Goal: Information Seeking & Learning: Learn about a topic

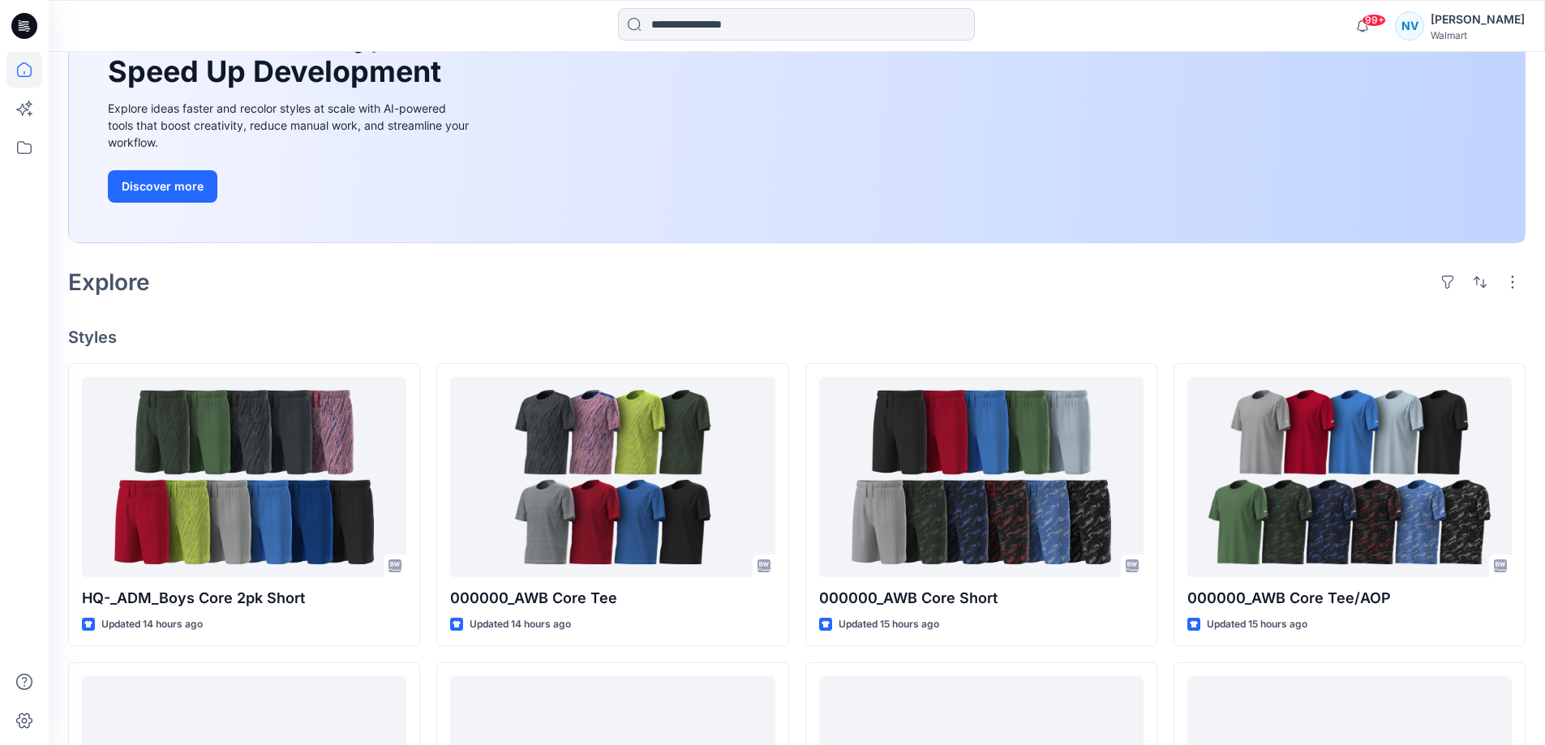
scroll to position [243, 0]
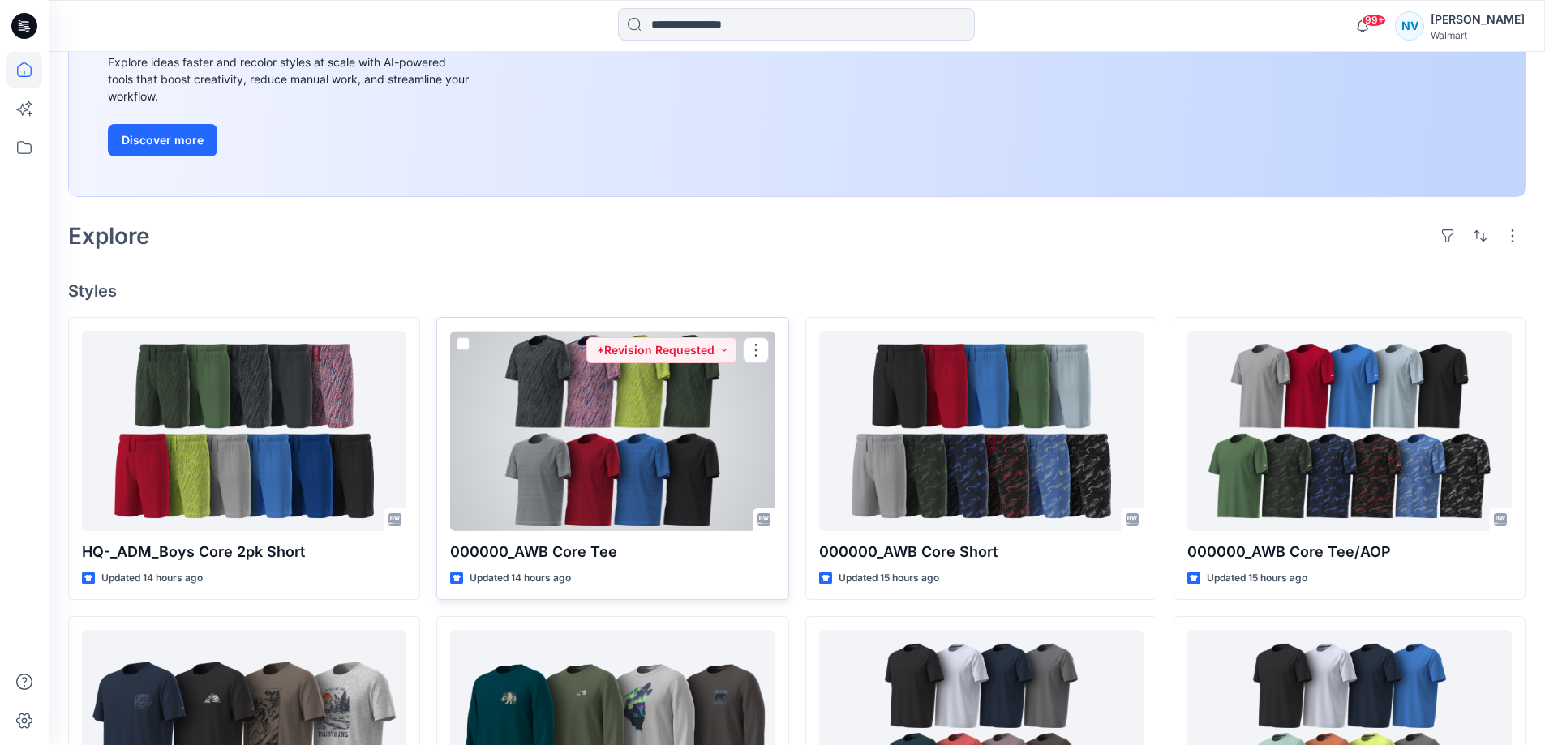
click at [654, 455] on div at bounding box center [612, 431] width 324 height 200
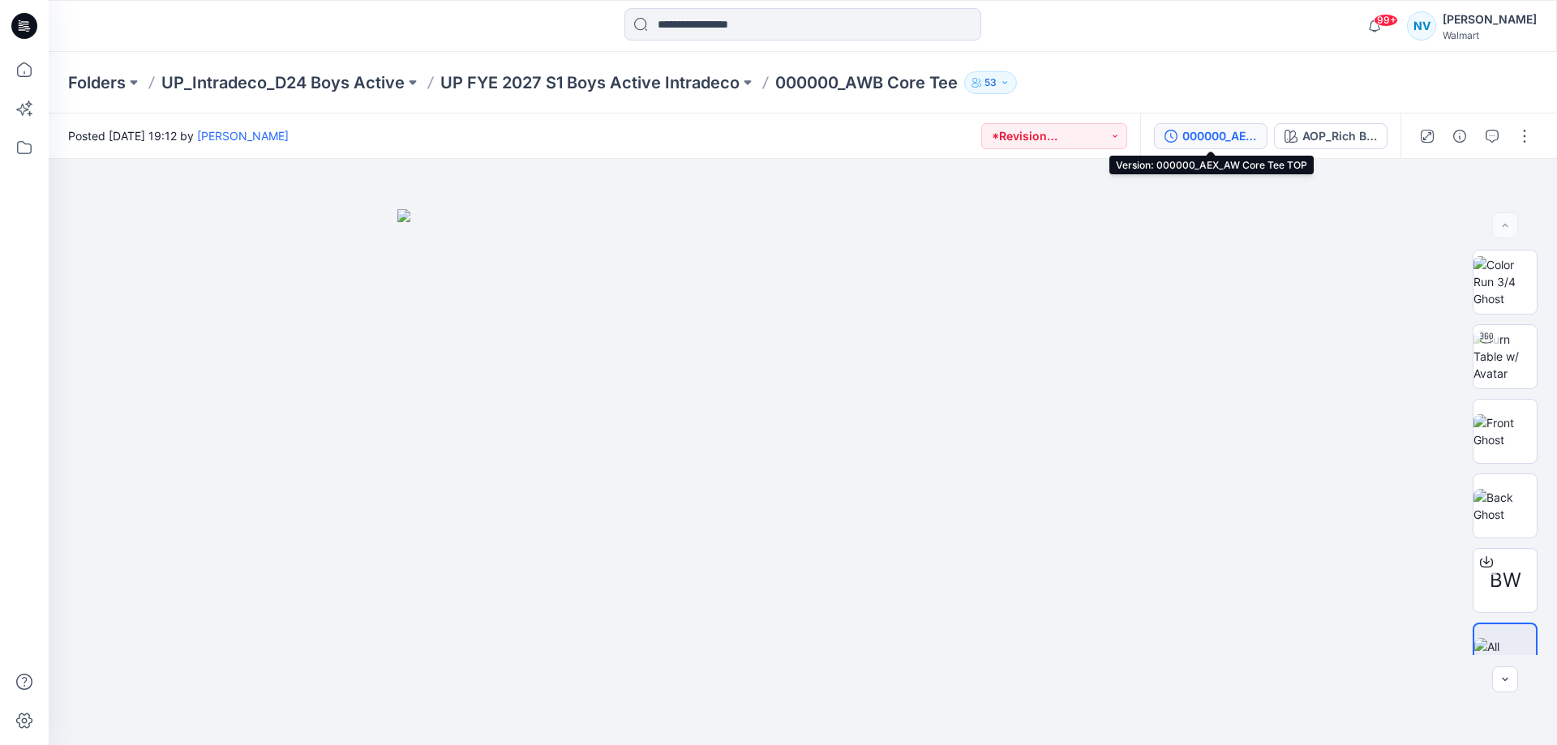
click at [1198, 144] on div "000000_AEX_AW Core Tee TOP" at bounding box center [1219, 136] width 75 height 18
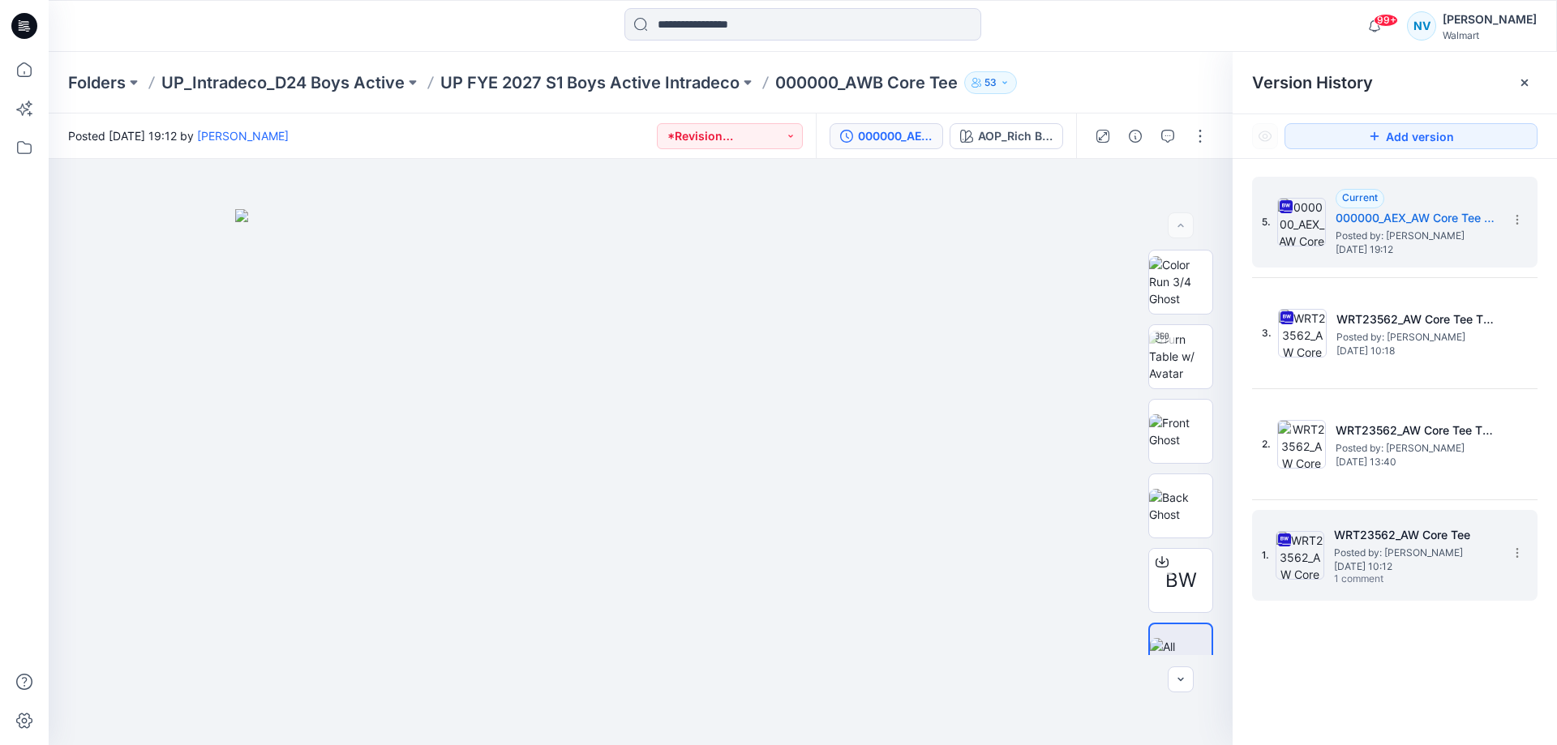
click at [1439, 561] on span "[DATE] 10:12" at bounding box center [1415, 566] width 162 height 11
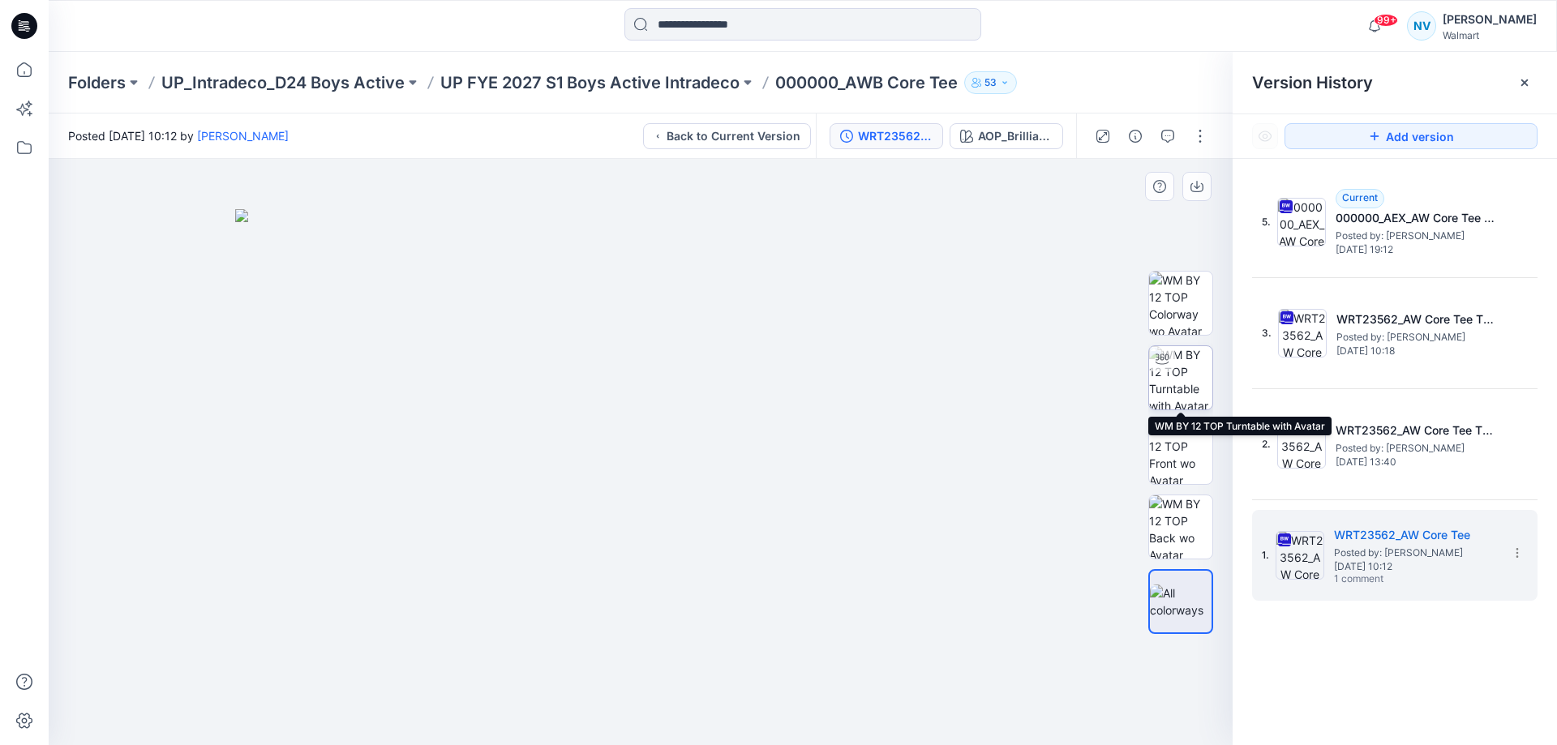
click at [1193, 370] on img at bounding box center [1180, 377] width 63 height 63
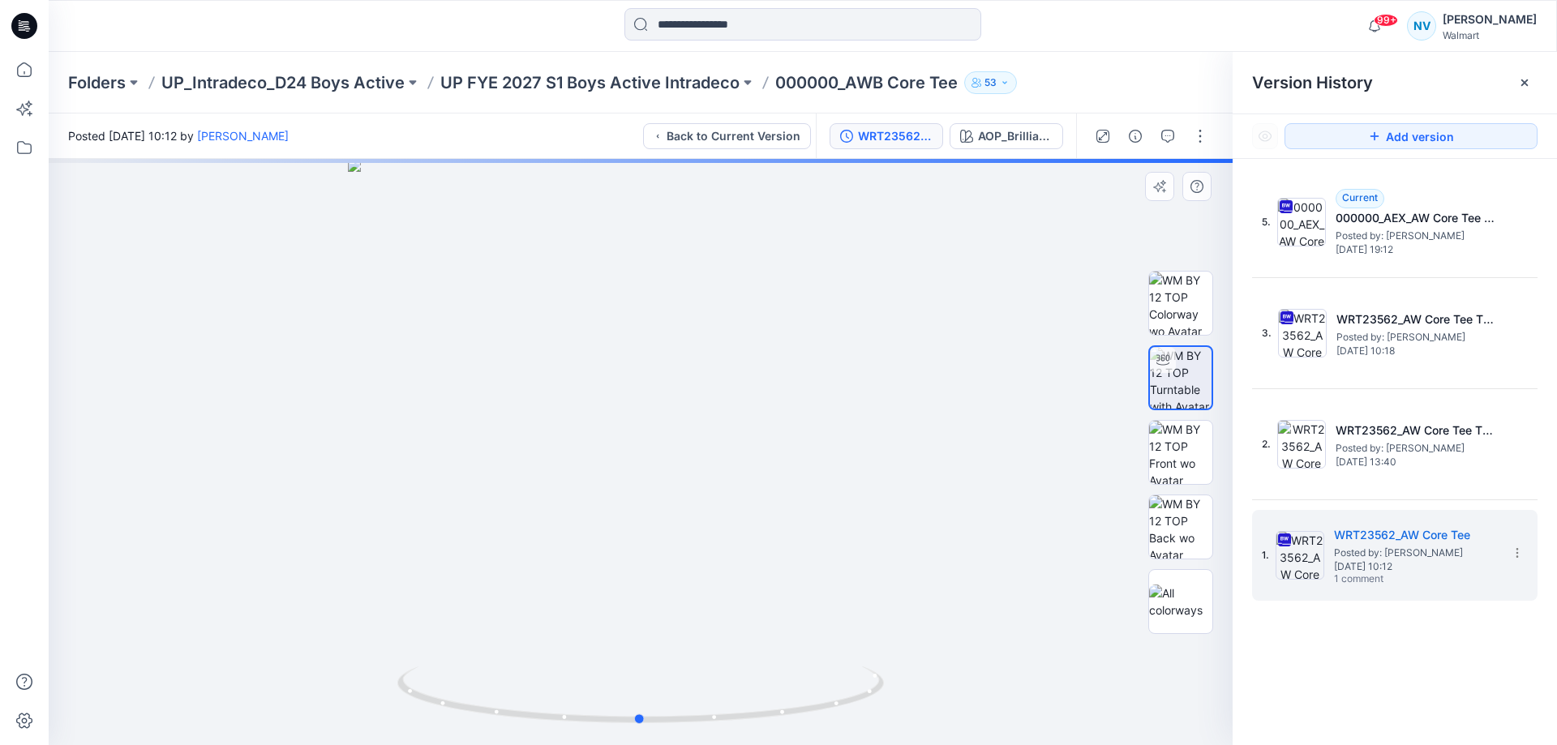
drag, startPoint x: 666, startPoint y: 443, endPoint x: 662, endPoint y: 544, distance: 100.7
click at [662, 544] on div at bounding box center [641, 452] width 1184 height 586
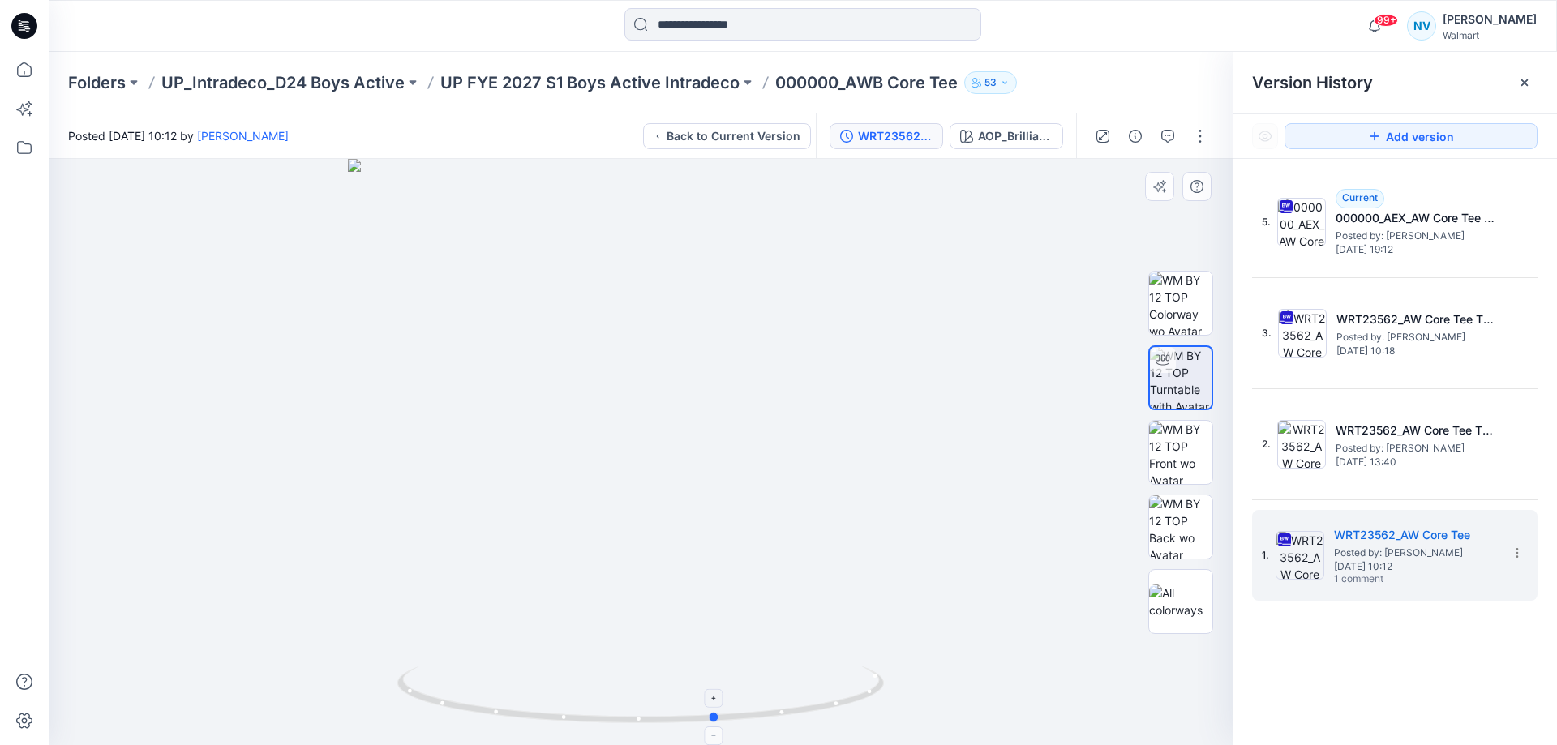
drag, startPoint x: 648, startPoint y: 659, endPoint x: 729, endPoint y: 685, distance: 85.1
click at [729, 685] on div at bounding box center [641, 452] width 1184 height 586
click at [1208, 280] on img at bounding box center [1180, 303] width 63 height 63
click at [704, 341] on img at bounding box center [641, 452] width 586 height 586
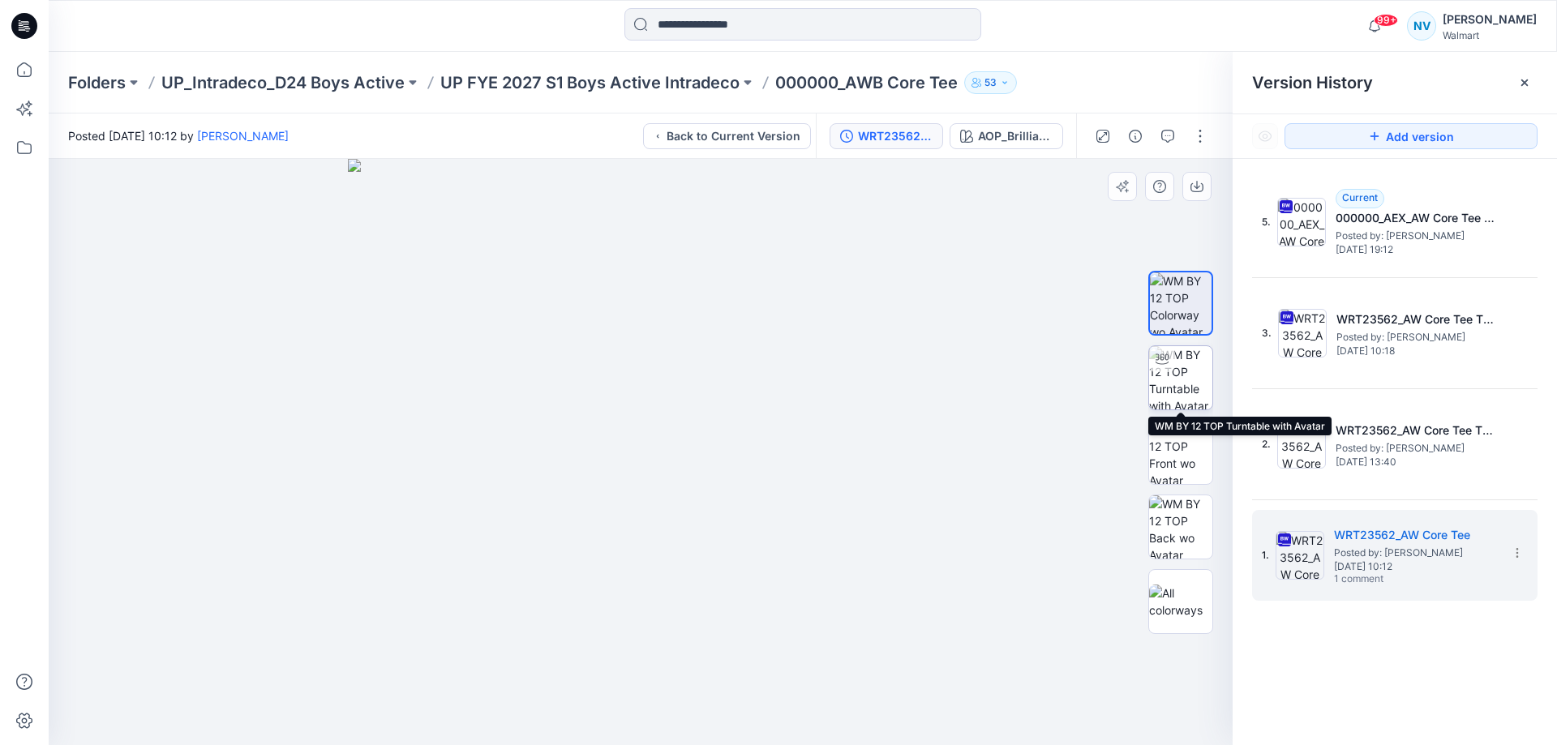
click at [1190, 384] on img at bounding box center [1180, 377] width 63 height 63
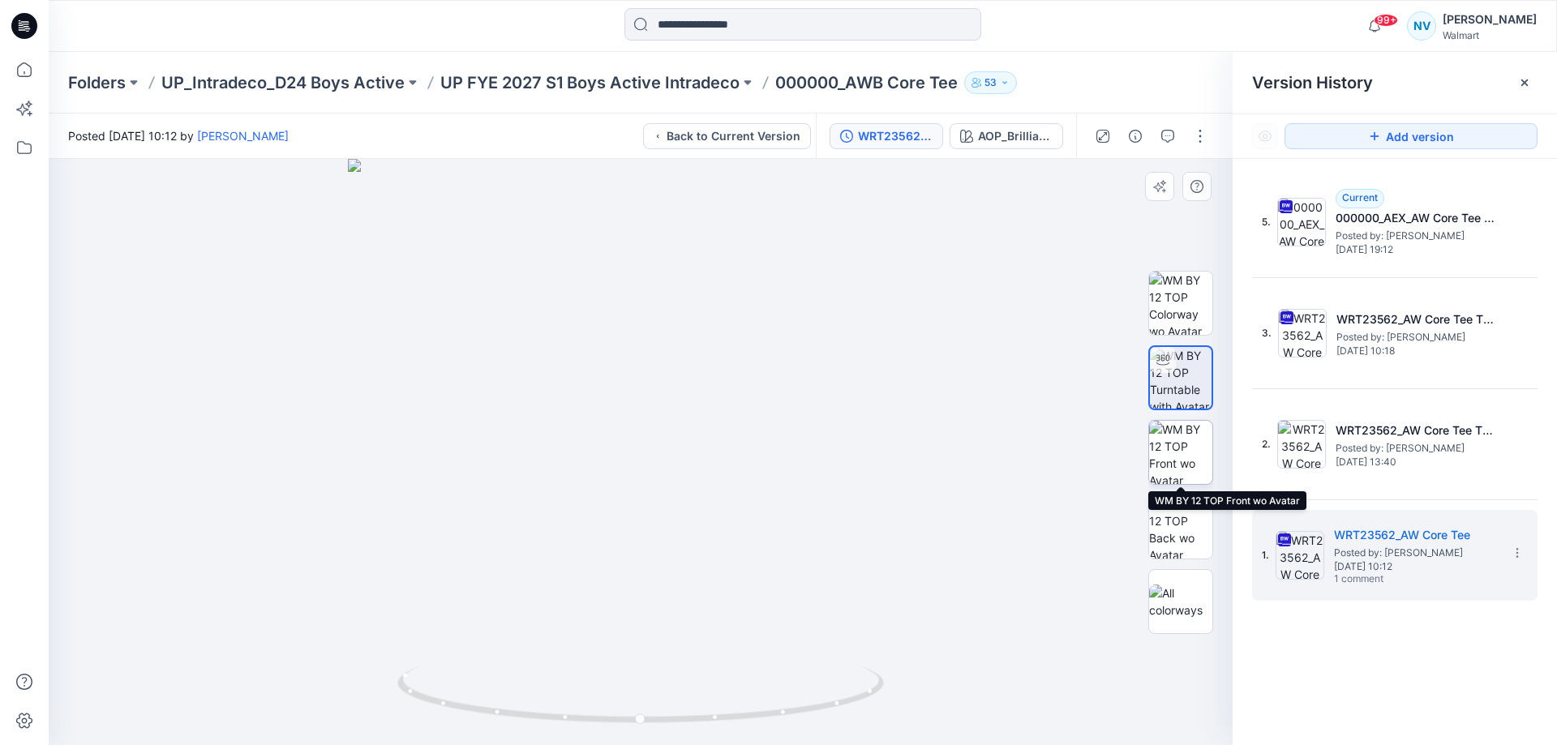
click at [1177, 440] on img at bounding box center [1180, 452] width 63 height 63
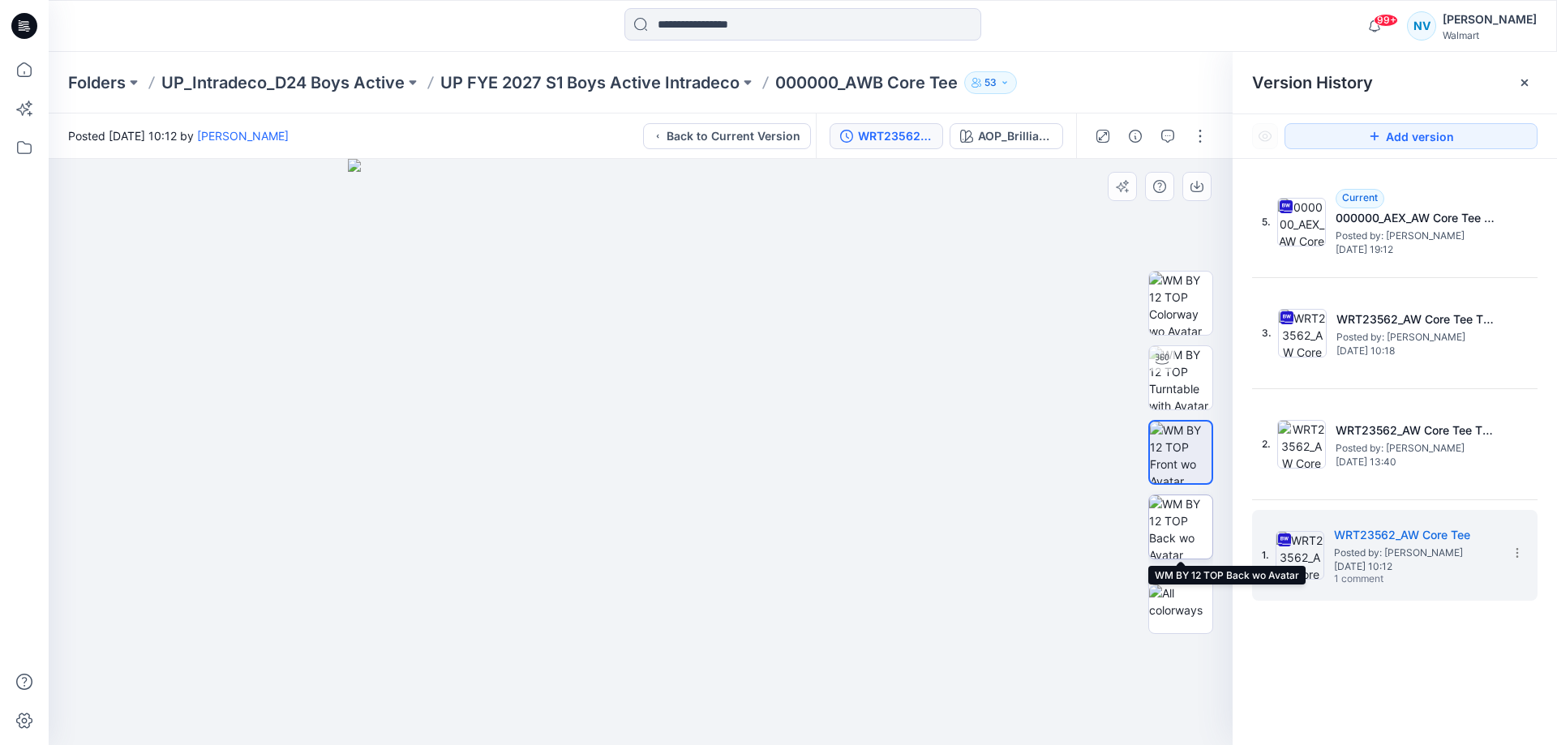
click at [1193, 507] on img at bounding box center [1180, 526] width 63 height 63
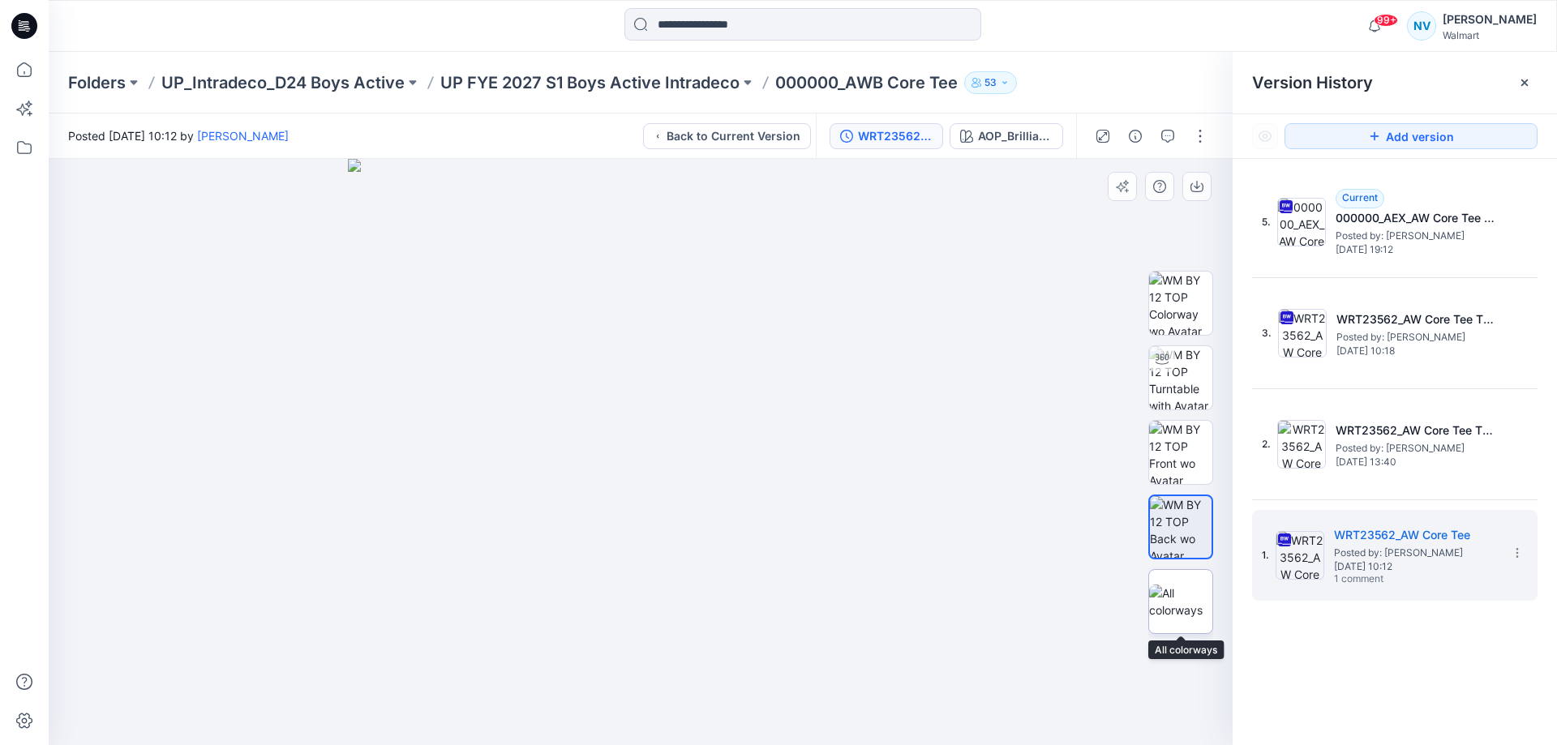
click at [1199, 593] on img at bounding box center [1180, 602] width 63 height 34
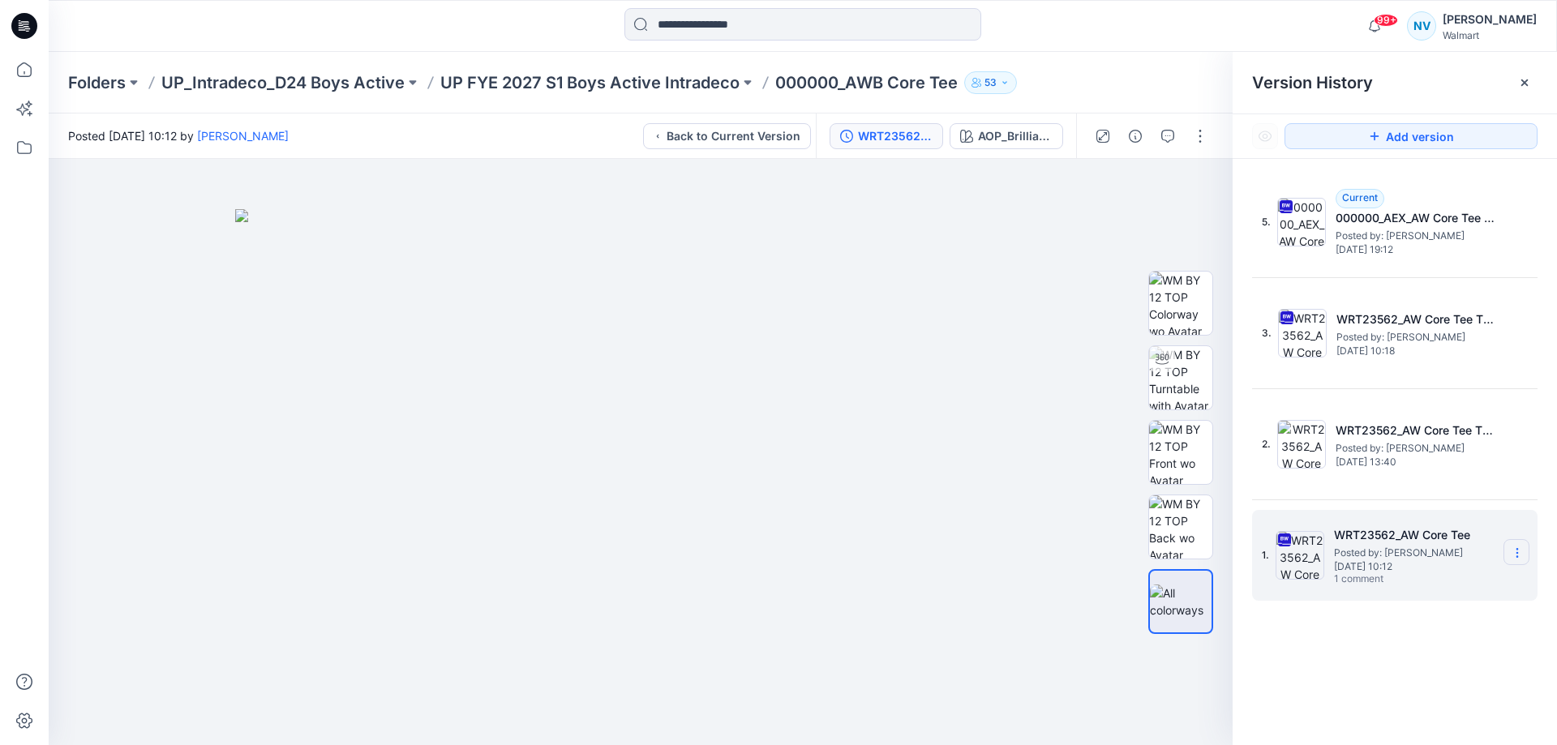
click at [1528, 555] on section at bounding box center [1516, 552] width 26 height 26
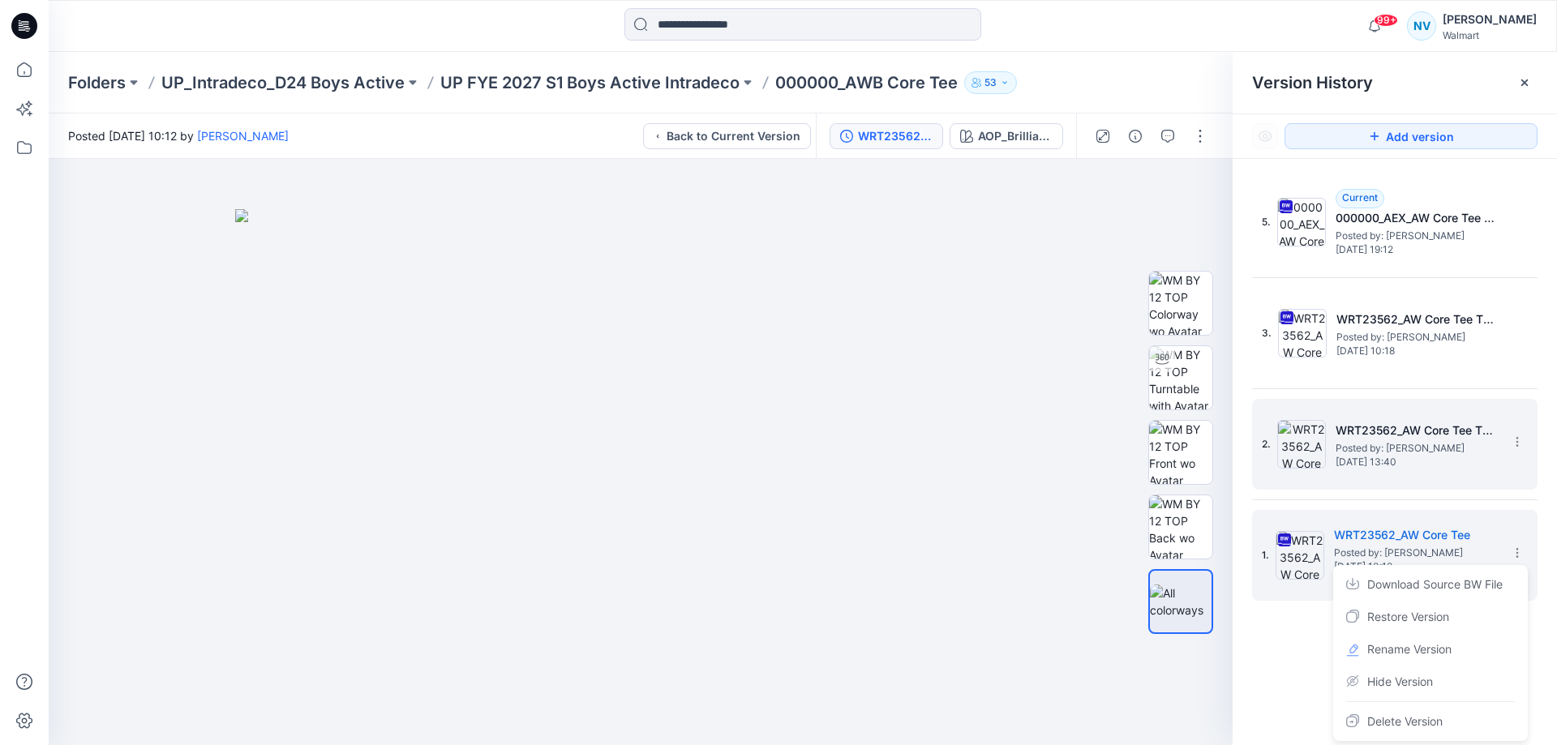
click at [1488, 476] on div "2. WRT23562_AW Core Tee TOP Posted by: [PERSON_NAME] [DATE] 13:40" at bounding box center [1383, 444] width 243 height 78
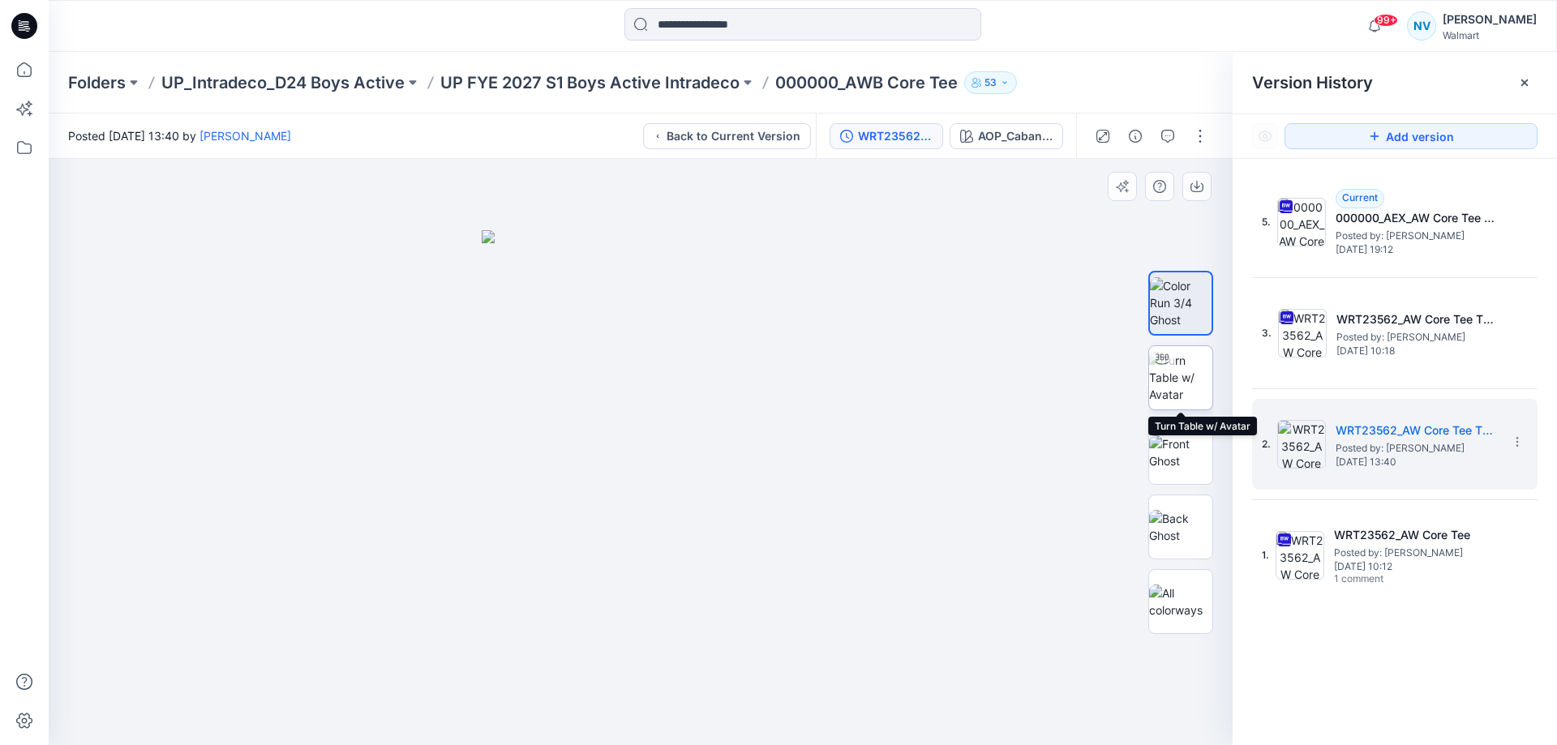
click at [1172, 369] on div at bounding box center [1162, 359] width 26 height 26
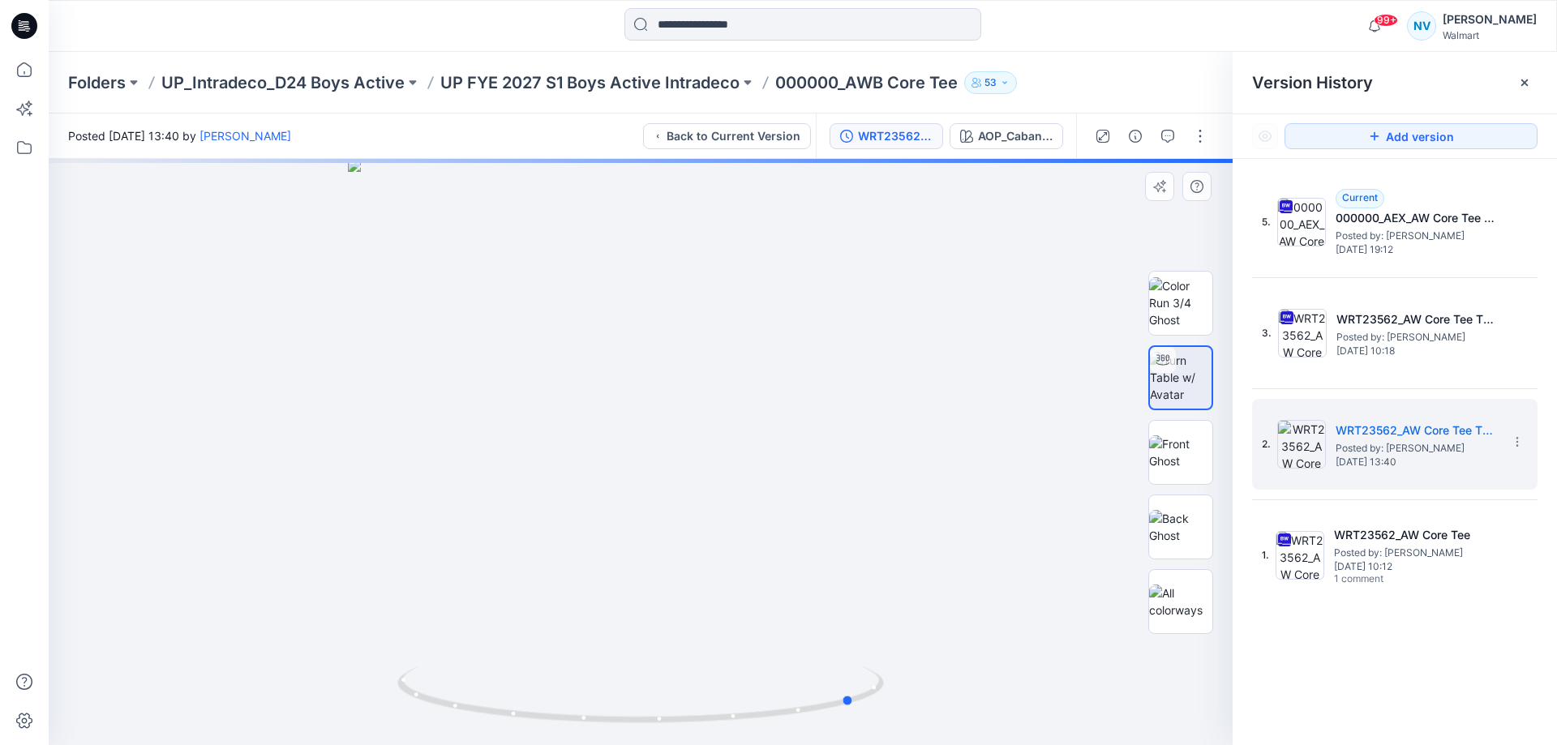
drag, startPoint x: 673, startPoint y: 696, endPoint x: 888, endPoint y: 699, distance: 214.9
click at [888, 699] on div at bounding box center [641, 452] width 1184 height 586
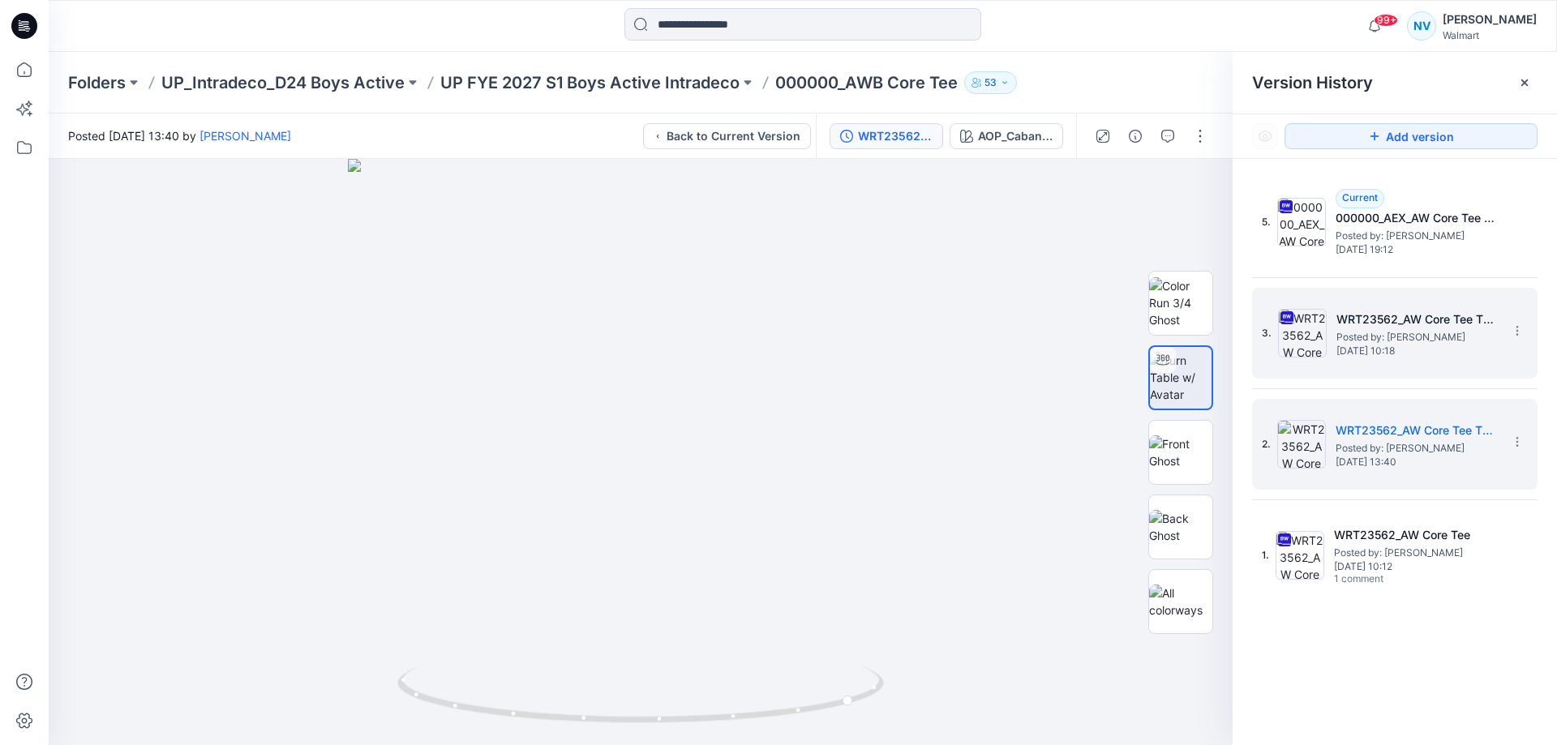
click at [1444, 317] on h5 "WRT23562_AW Core Tee TOP" at bounding box center [1417, 319] width 162 height 19
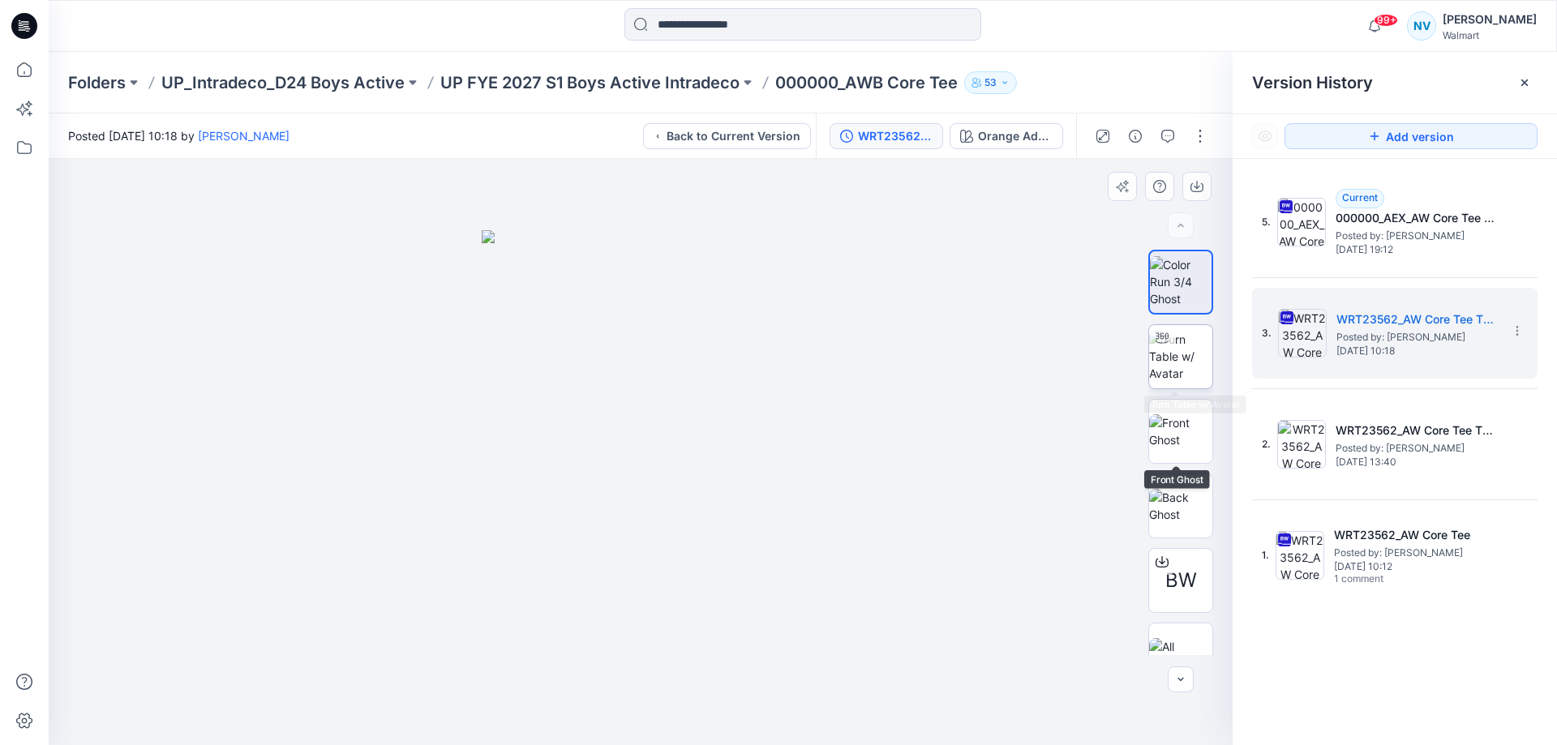
click at [1179, 361] on img at bounding box center [1180, 356] width 63 height 51
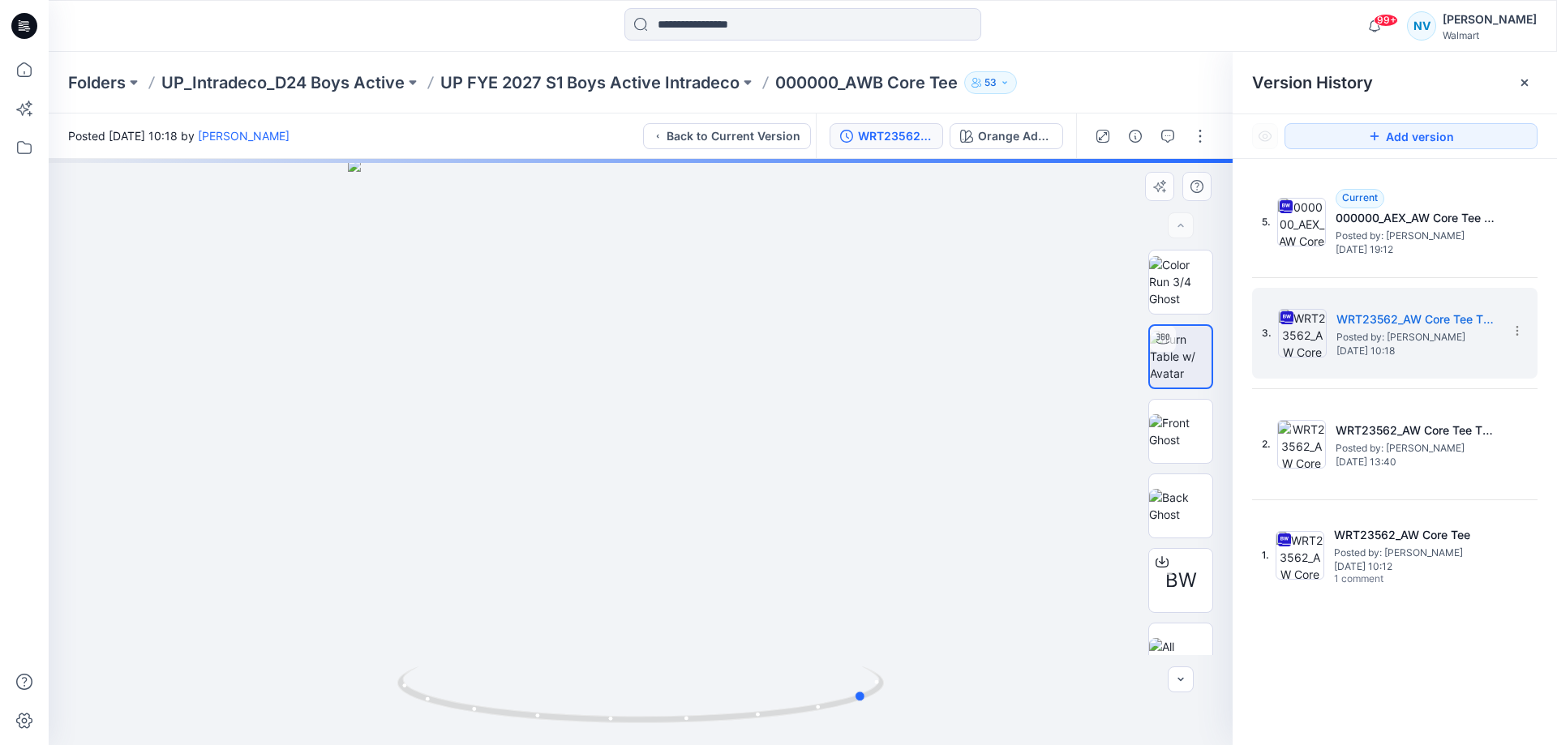
drag, startPoint x: 660, startPoint y: 709, endPoint x: 888, endPoint y: 702, distance: 227.9
click at [888, 702] on div at bounding box center [641, 452] width 1184 height 586
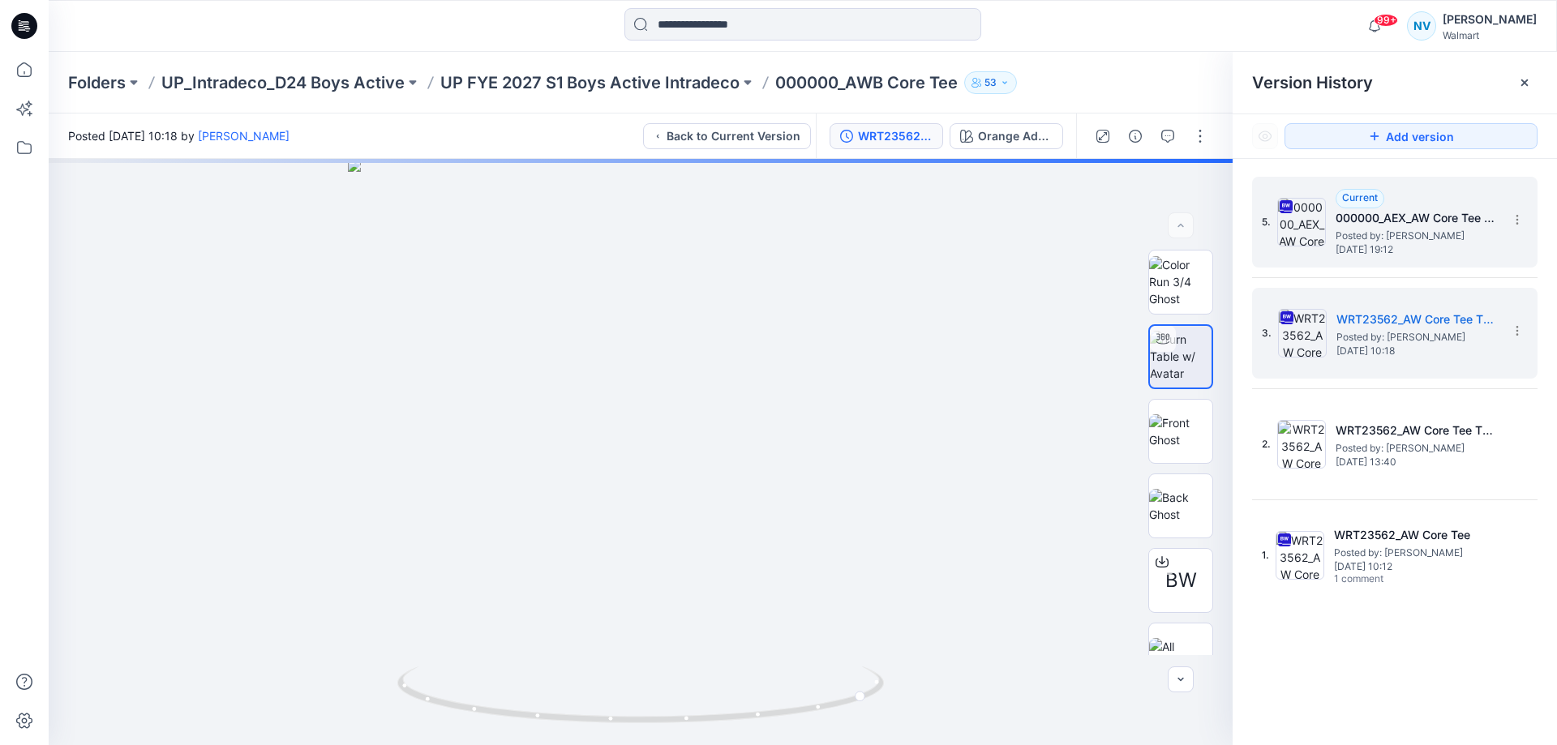
click at [1412, 240] on span "Posted by: [PERSON_NAME]" at bounding box center [1416, 236] width 162 height 16
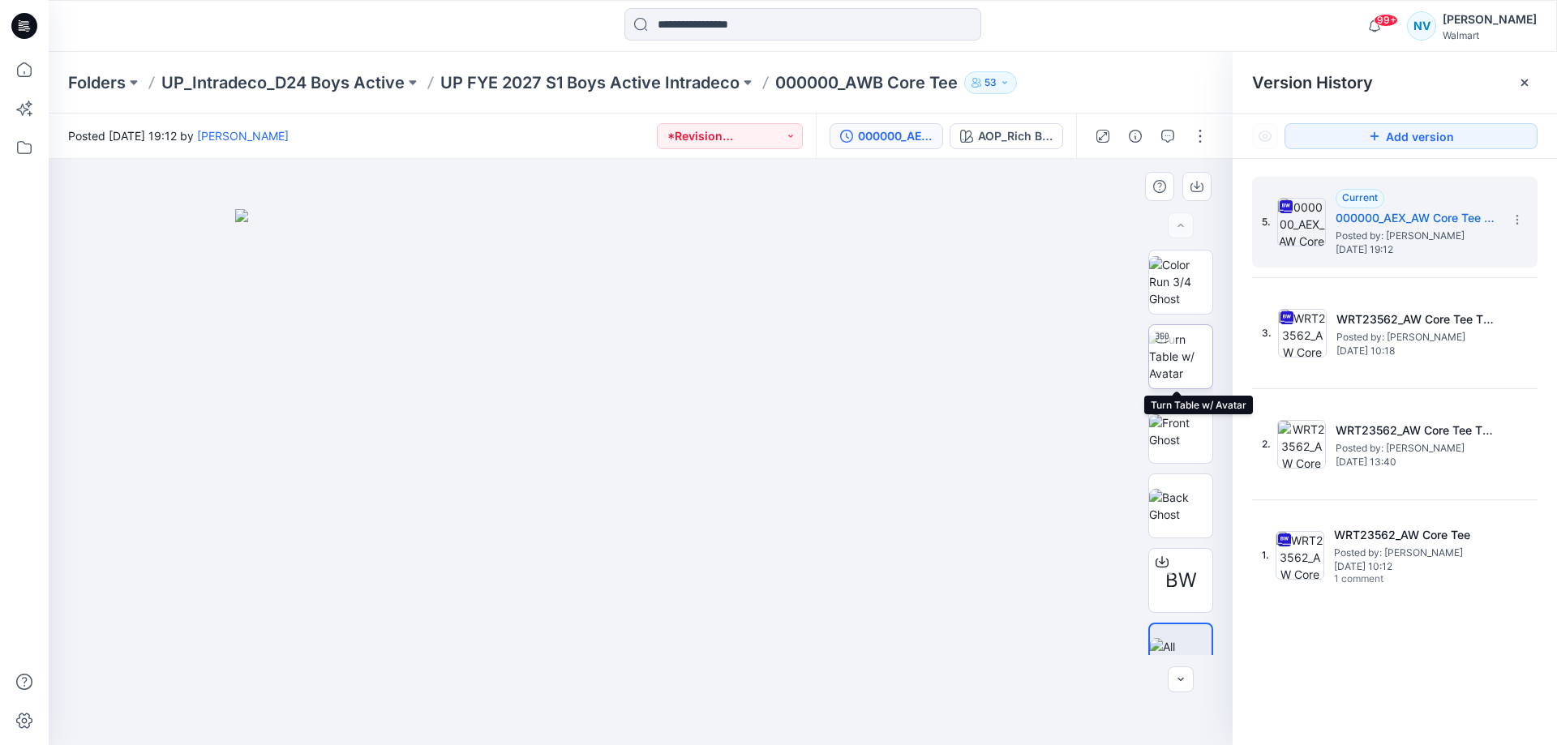
click at [1173, 354] on img at bounding box center [1180, 356] width 63 height 51
drag, startPoint x: 644, startPoint y: 713, endPoint x: 893, endPoint y: 696, distance: 250.2
click at [893, 696] on div at bounding box center [641, 452] width 1184 height 586
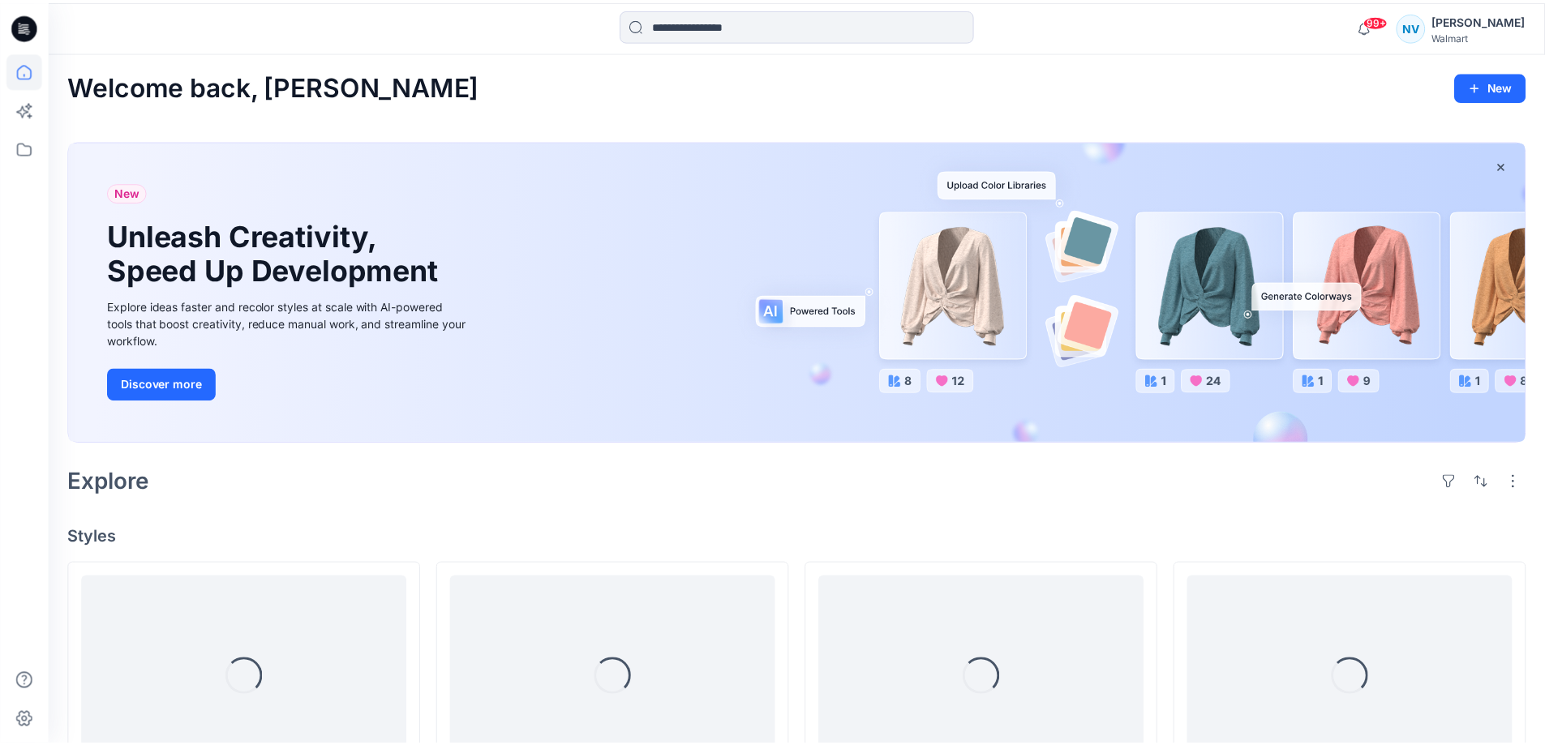
scroll to position [243, 0]
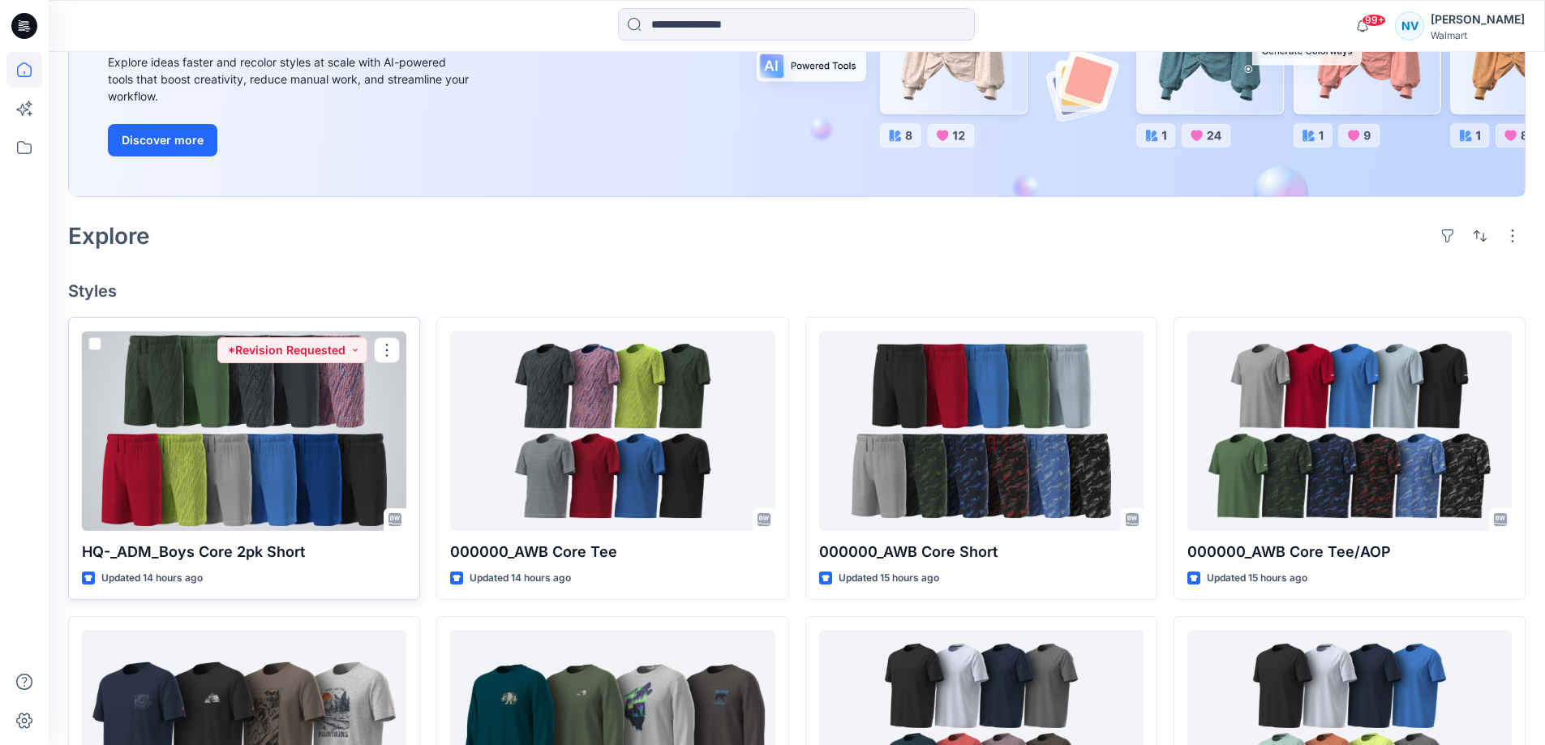
click at [246, 478] on div at bounding box center [244, 431] width 324 height 200
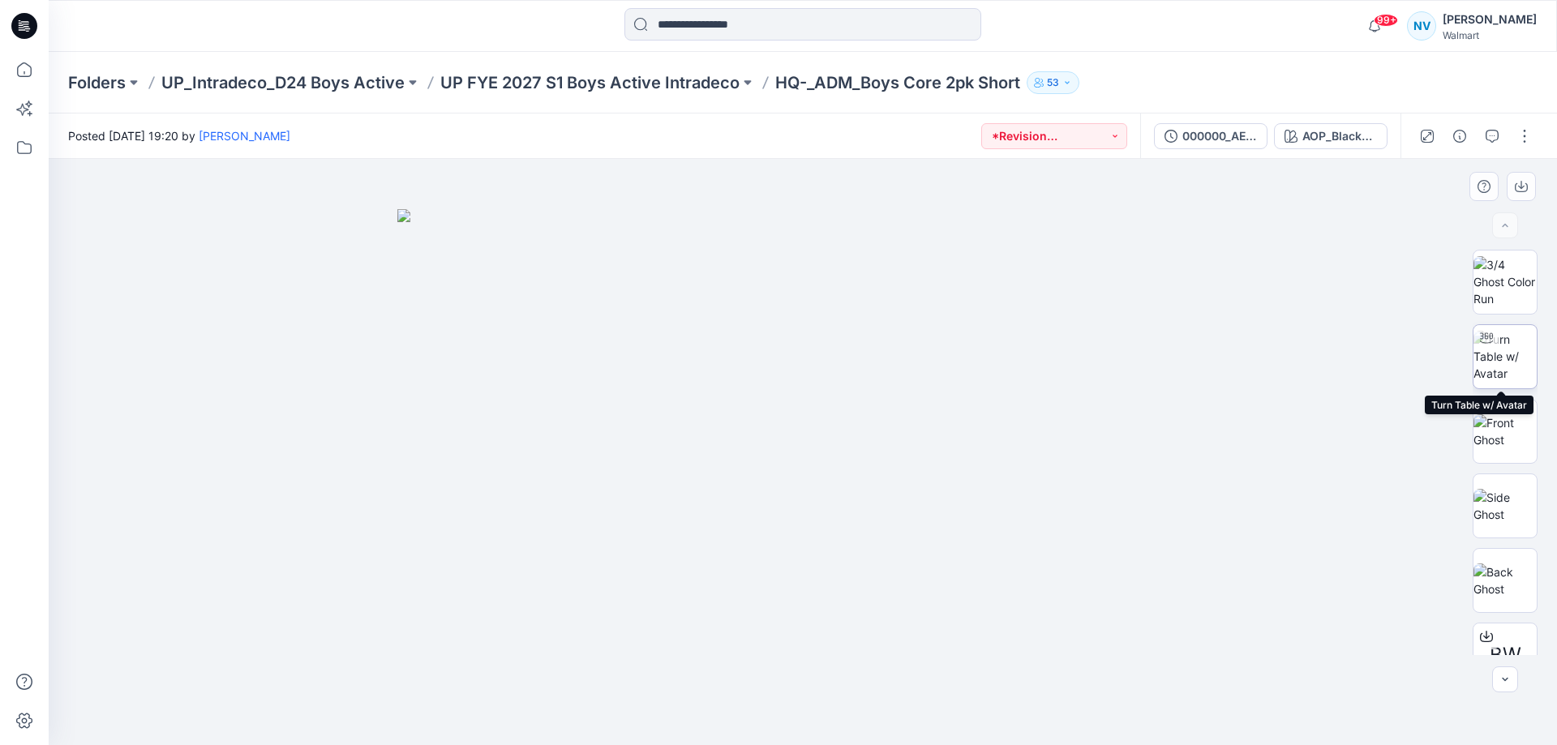
click at [1516, 351] on img at bounding box center [1504, 356] width 63 height 51
click at [1487, 159] on div at bounding box center [803, 452] width 1508 height 586
click at [1491, 144] on button "button" at bounding box center [1492, 136] width 26 height 26
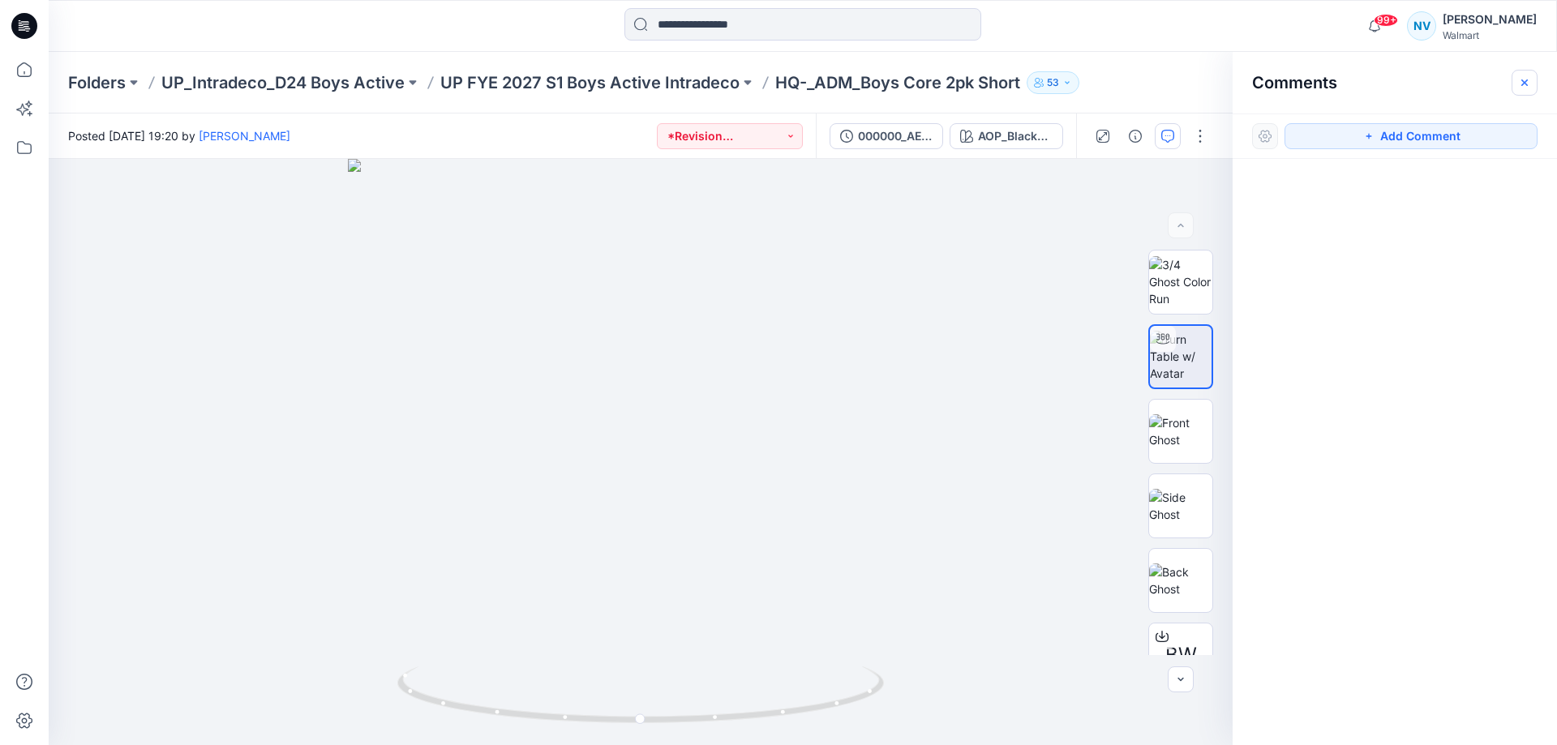
click at [1521, 86] on icon "button" at bounding box center [1524, 82] width 13 height 13
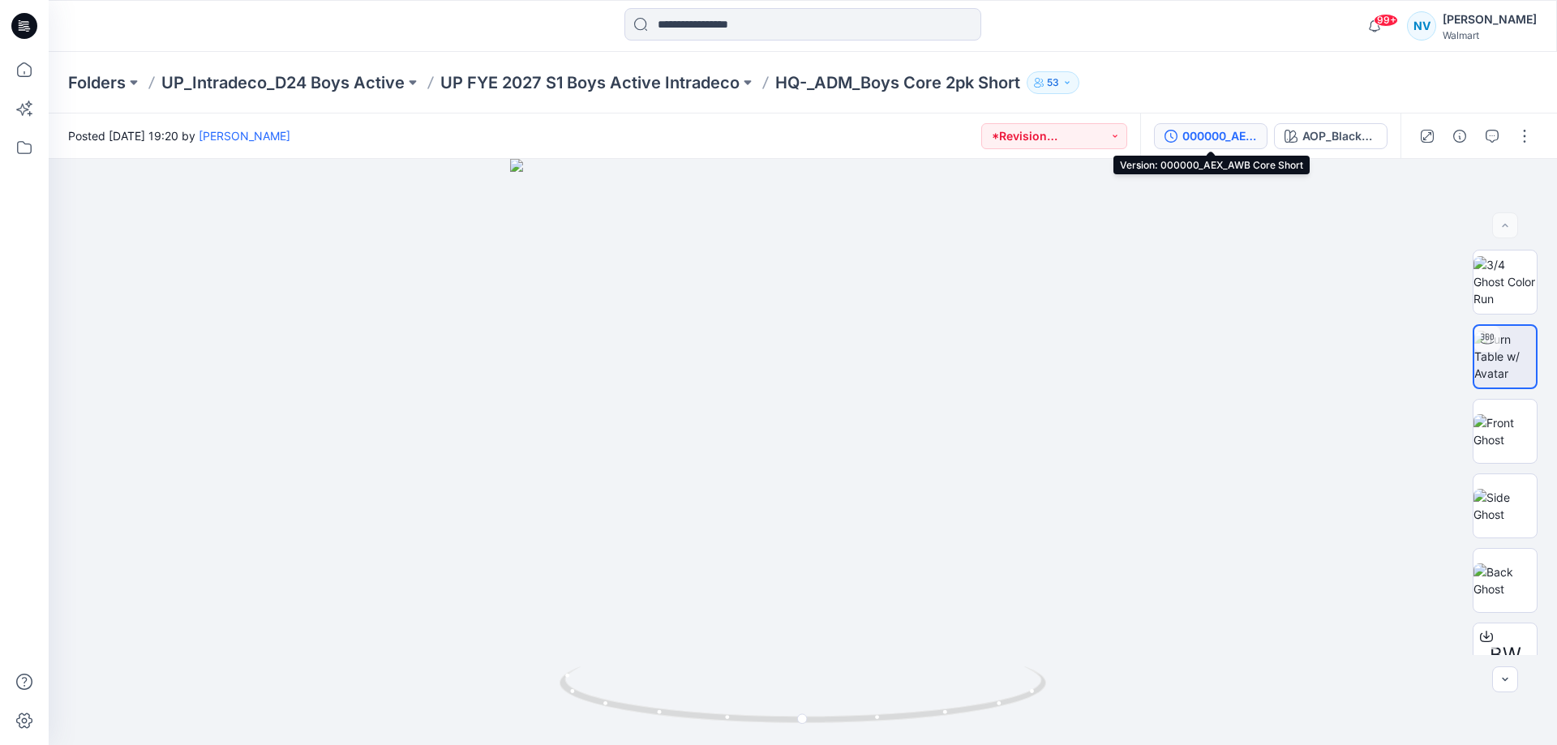
click at [1228, 139] on div "000000_AEX_AWB Core Short" at bounding box center [1219, 136] width 75 height 18
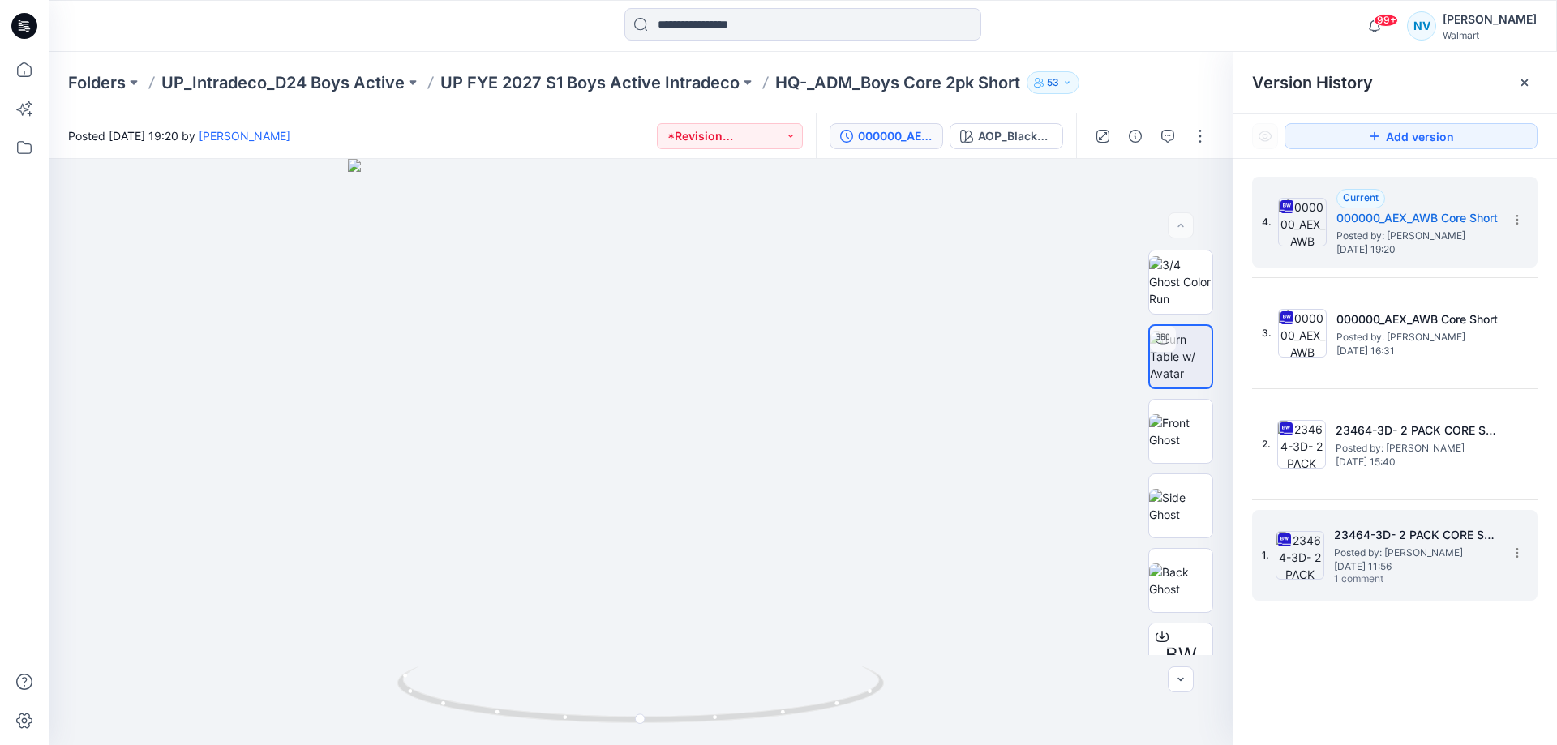
click at [1426, 558] on span "Posted by: [PERSON_NAME]" at bounding box center [1415, 553] width 162 height 16
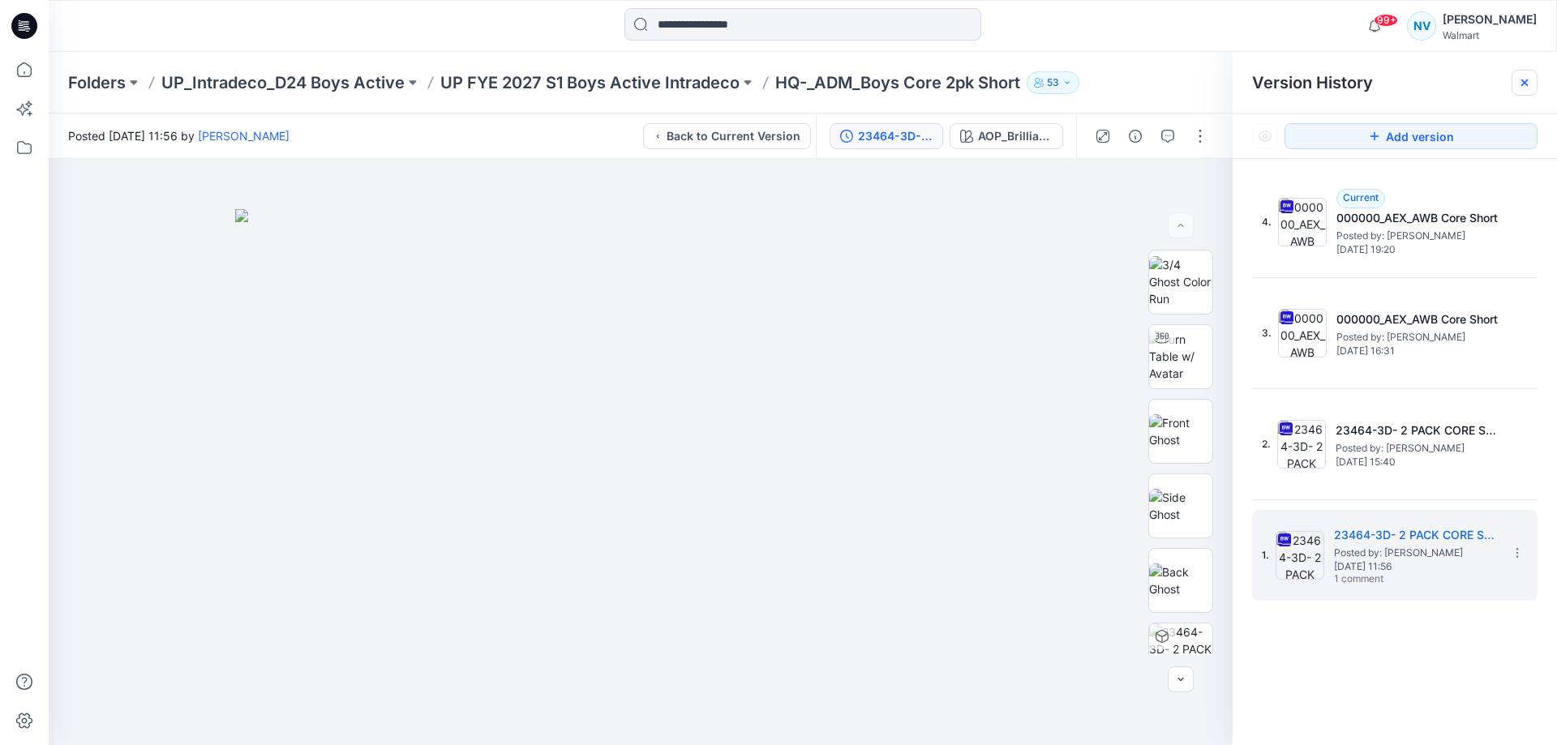
click at [1525, 88] on icon at bounding box center [1524, 82] width 13 height 13
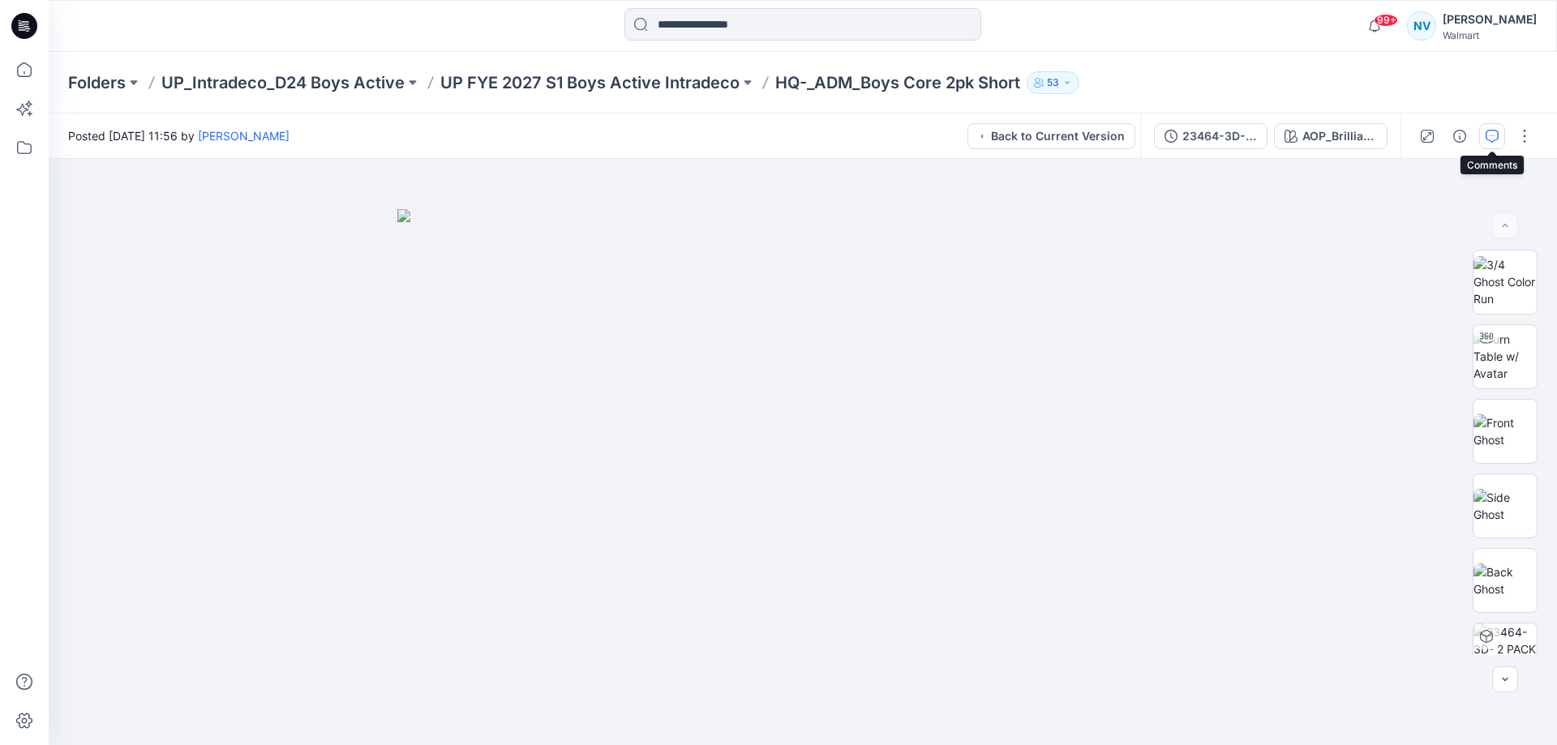
click at [1489, 135] on icon "button" at bounding box center [1491, 136] width 13 height 13
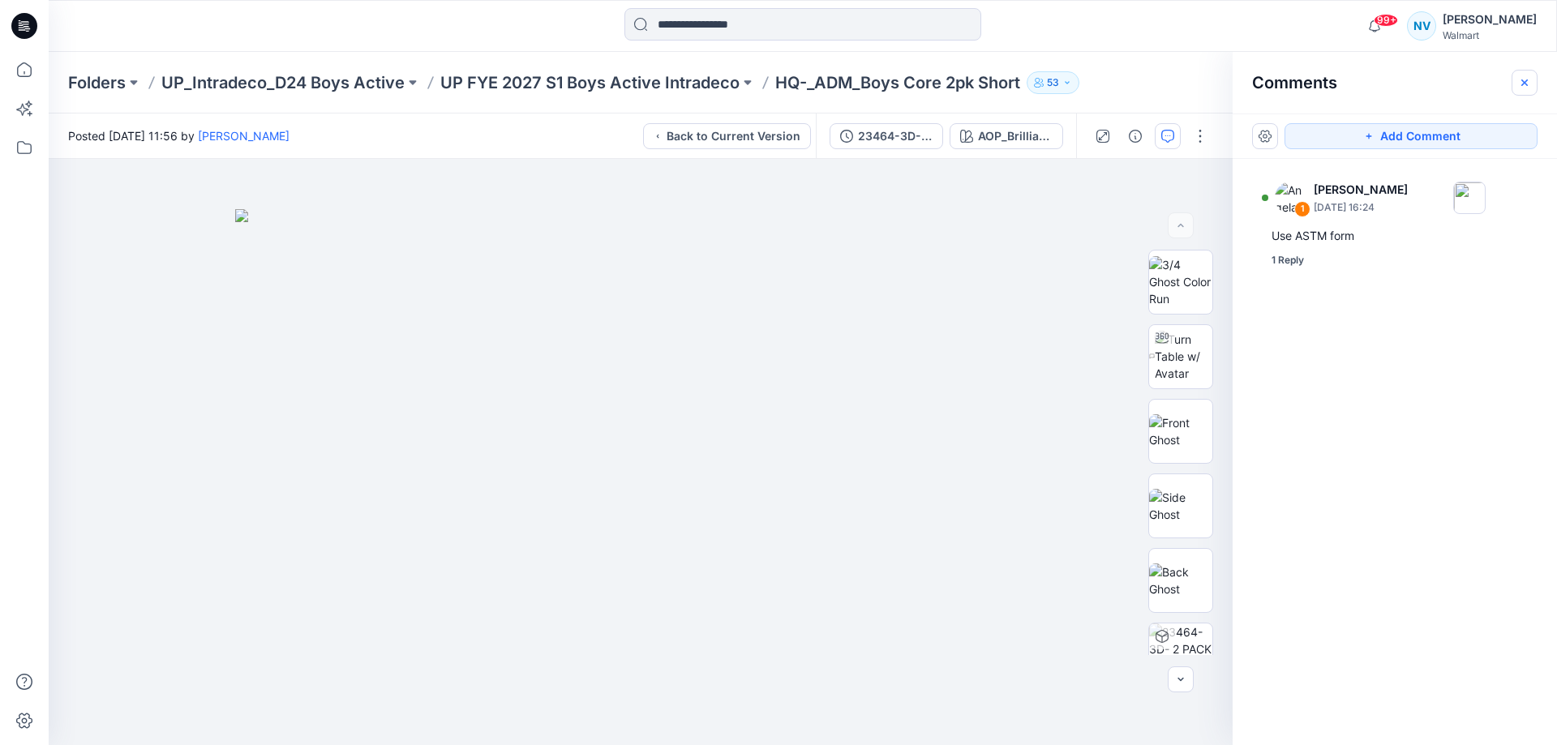
click at [1520, 85] on icon "button" at bounding box center [1524, 82] width 13 height 13
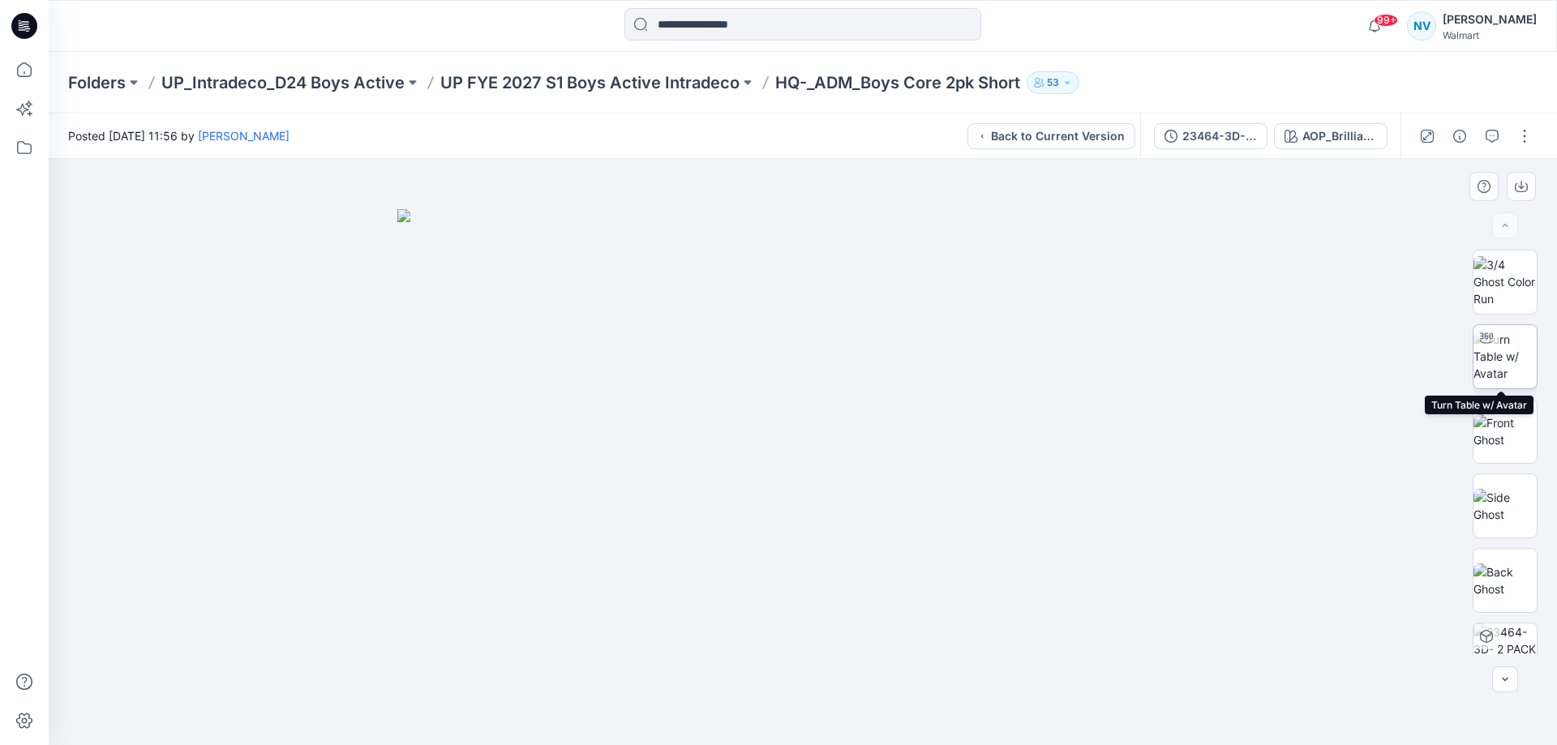
click at [1514, 359] on img at bounding box center [1504, 356] width 63 height 51
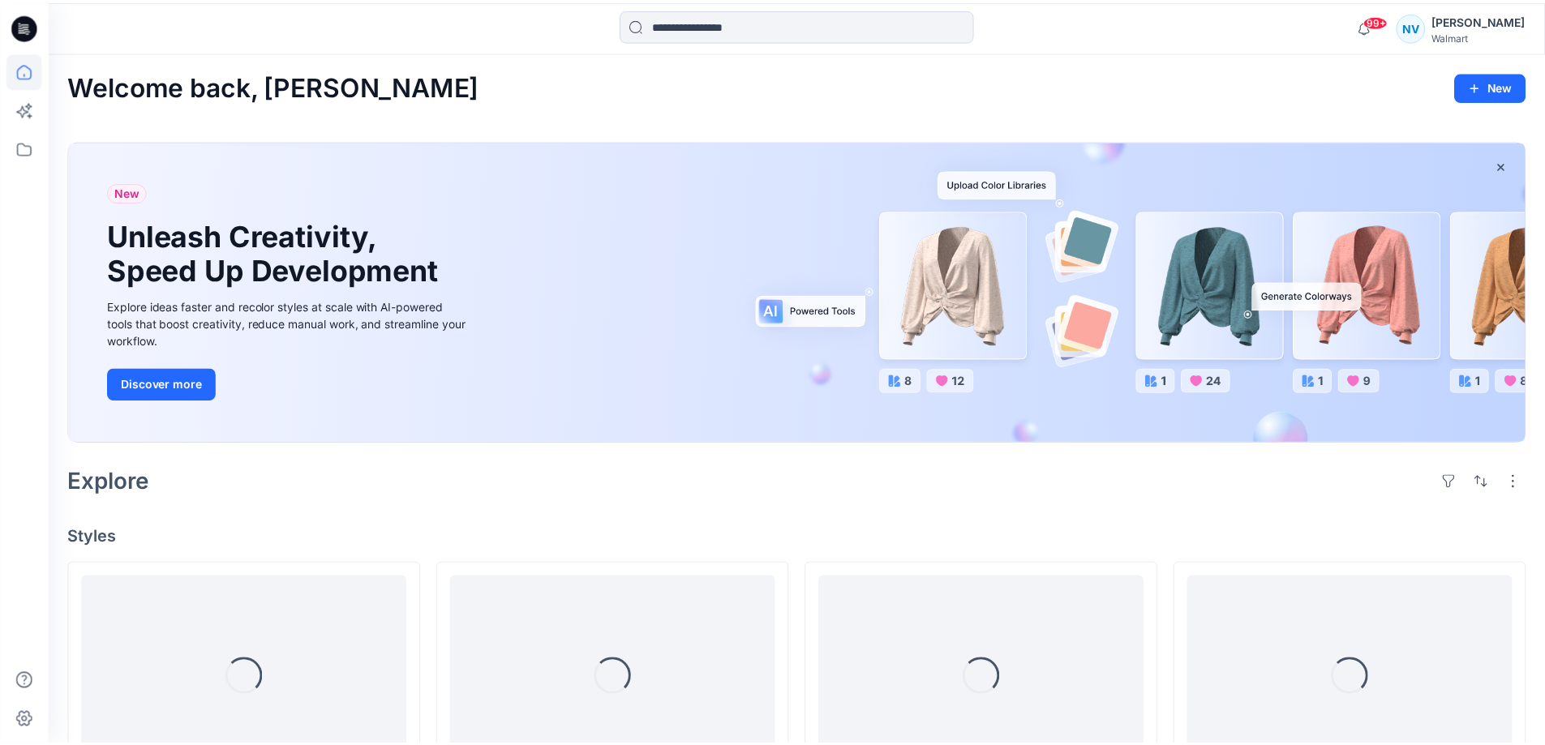
scroll to position [243, 0]
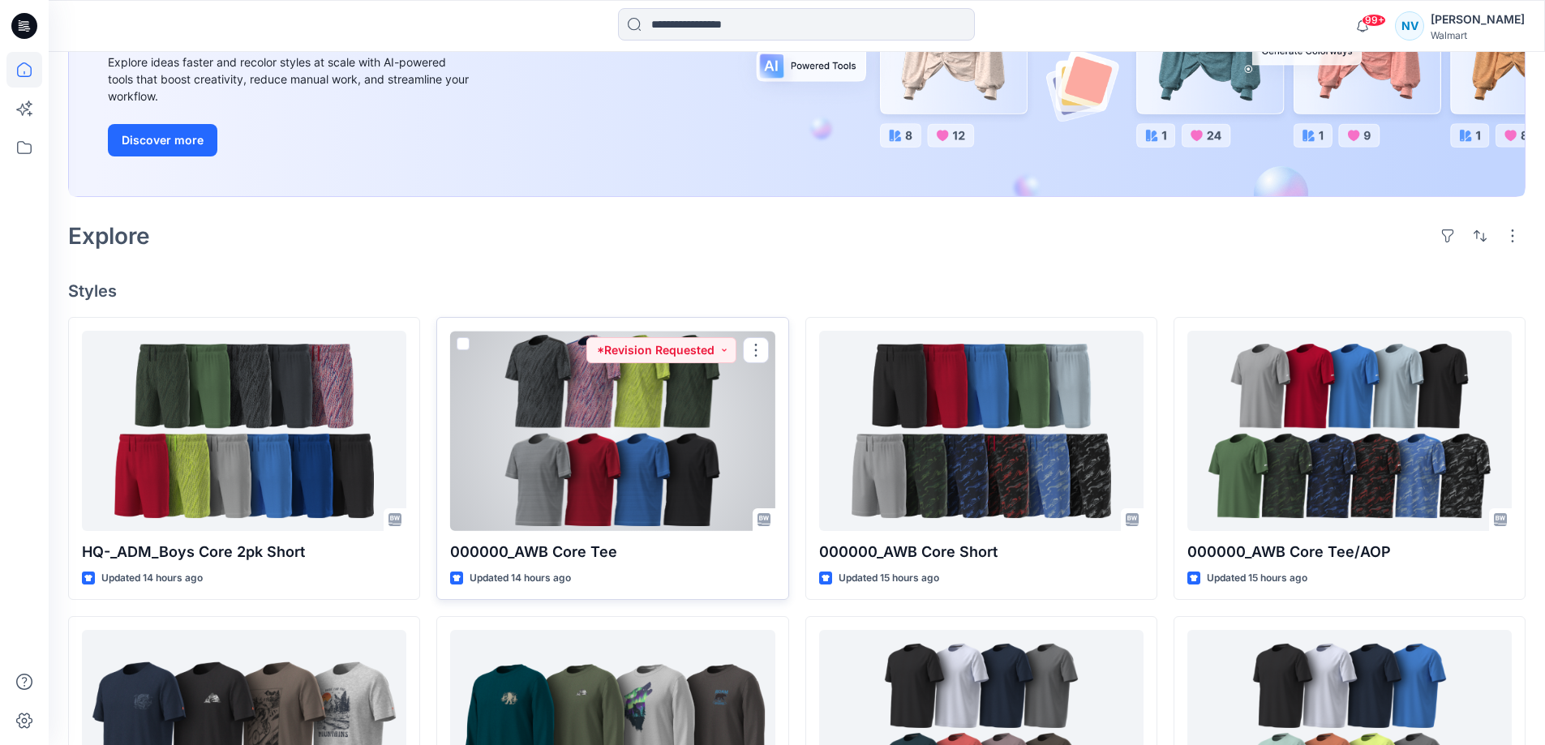
click at [712, 461] on div at bounding box center [612, 431] width 324 height 200
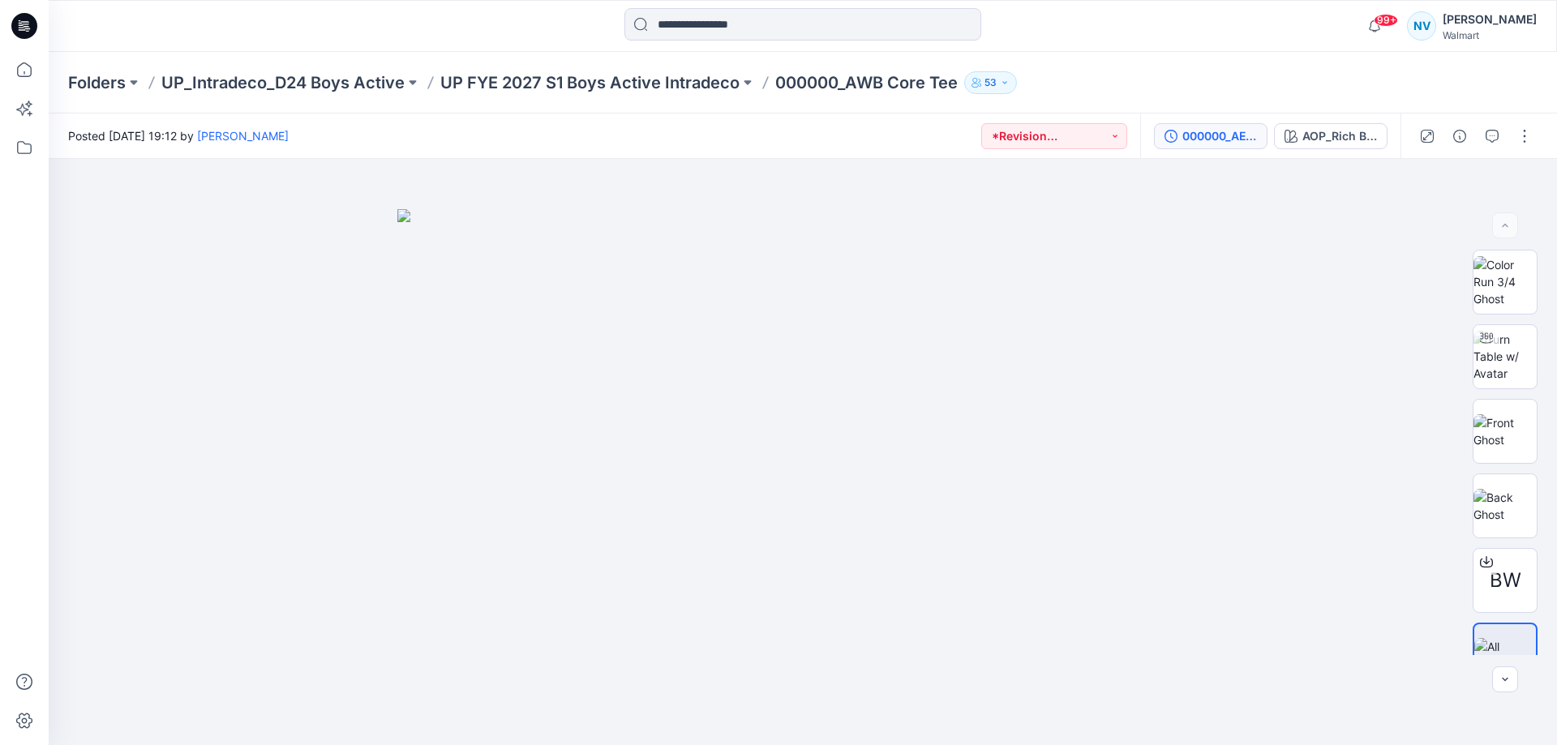
click at [1230, 140] on div "000000_AEX_AW Core Tee TOP" at bounding box center [1219, 136] width 75 height 18
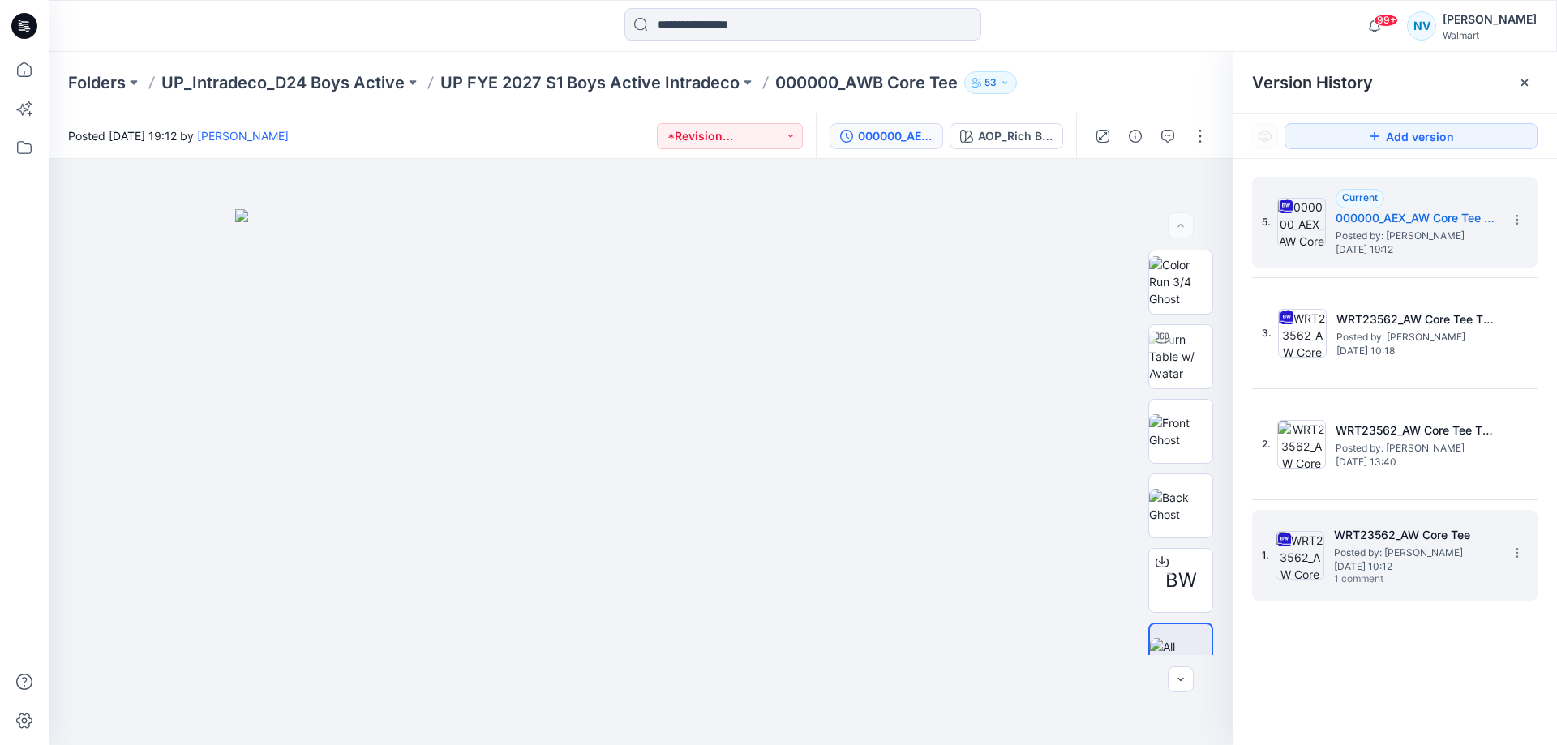
click at [1387, 587] on div "1. WRT23562_AW Core Tee Posted by: [PERSON_NAME] [DATE] 10:12 1 comment" at bounding box center [1383, 555] width 243 height 78
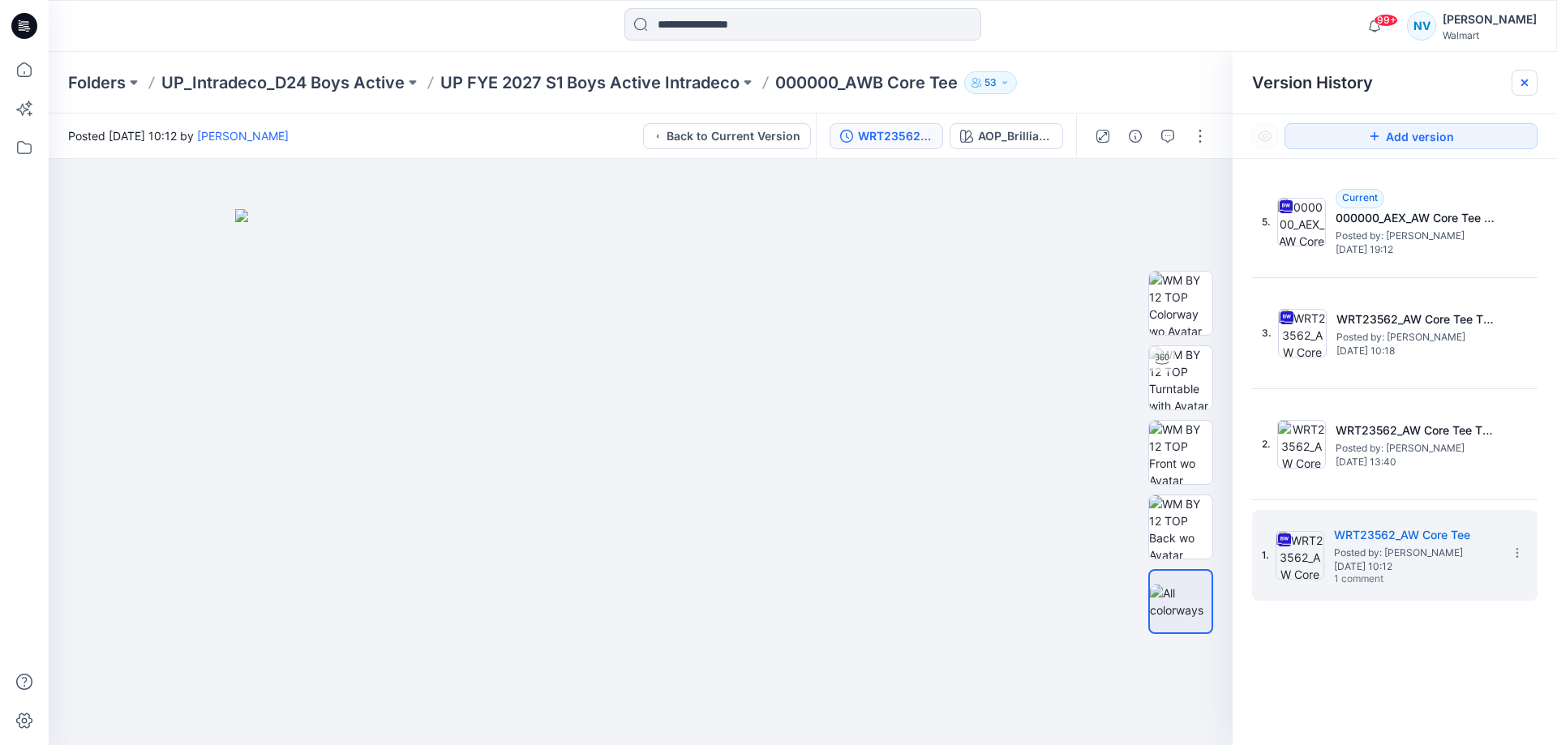
click at [1524, 85] on icon at bounding box center [1524, 82] width 13 height 13
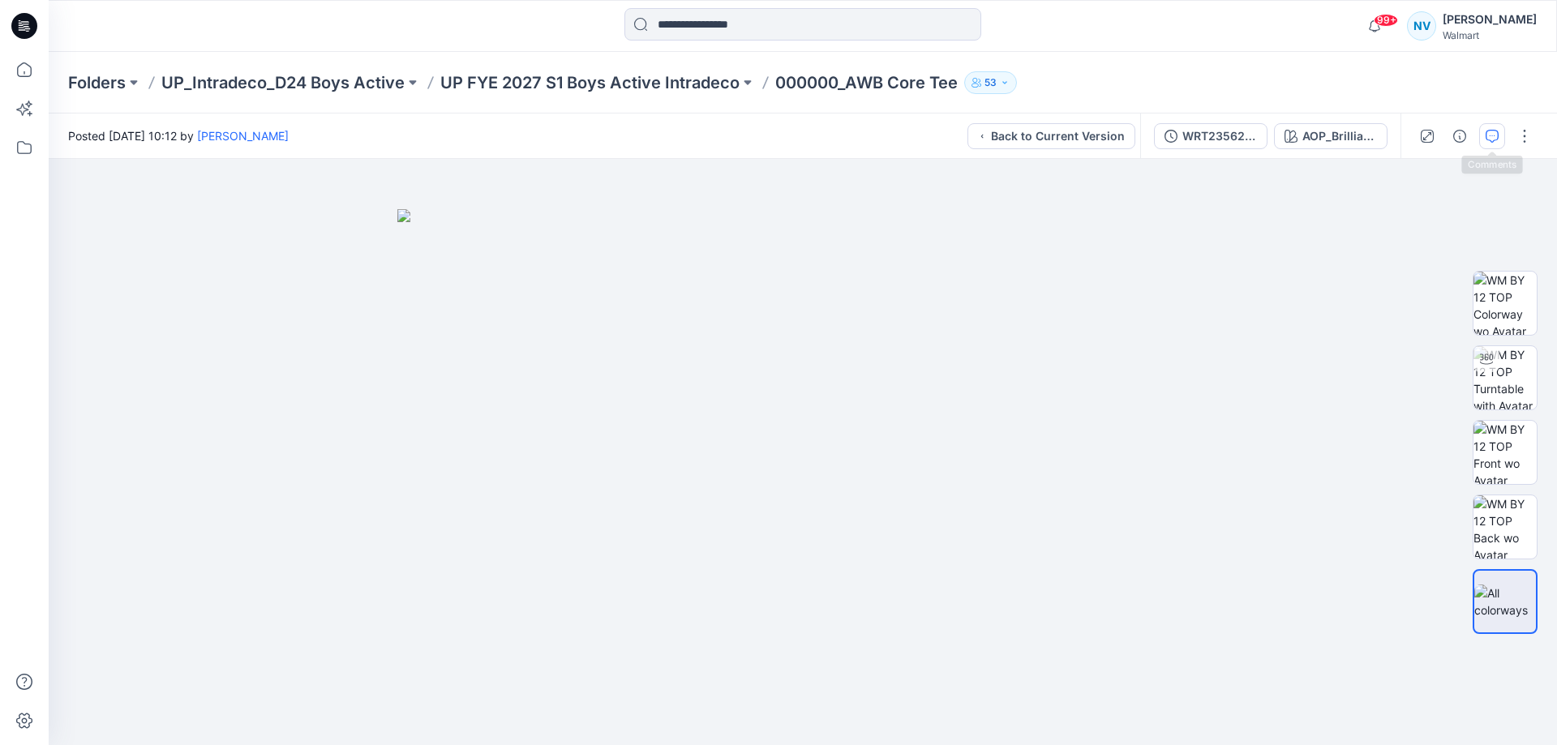
click at [1491, 135] on icon "button" at bounding box center [1491, 136] width 13 height 13
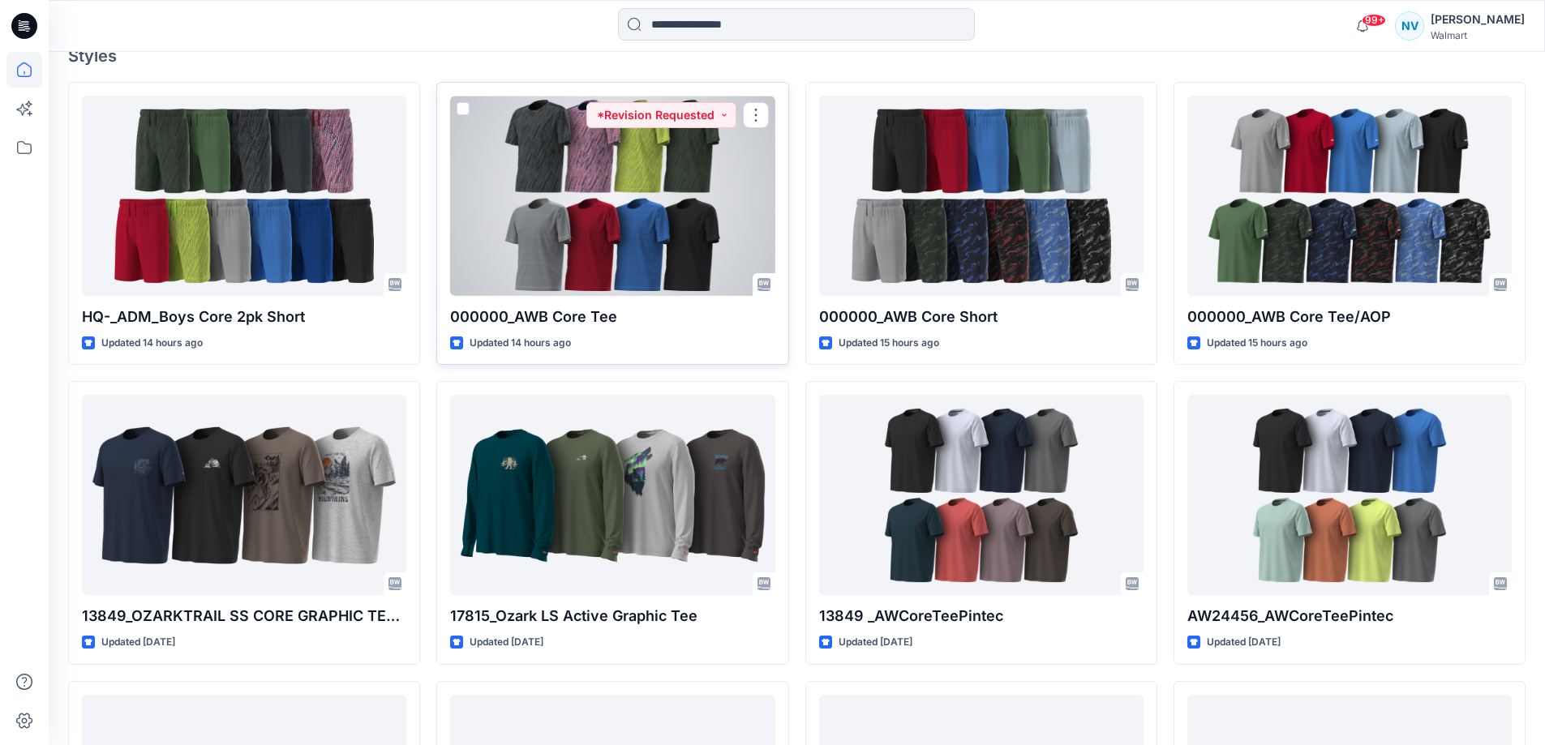
scroll to position [486, 0]
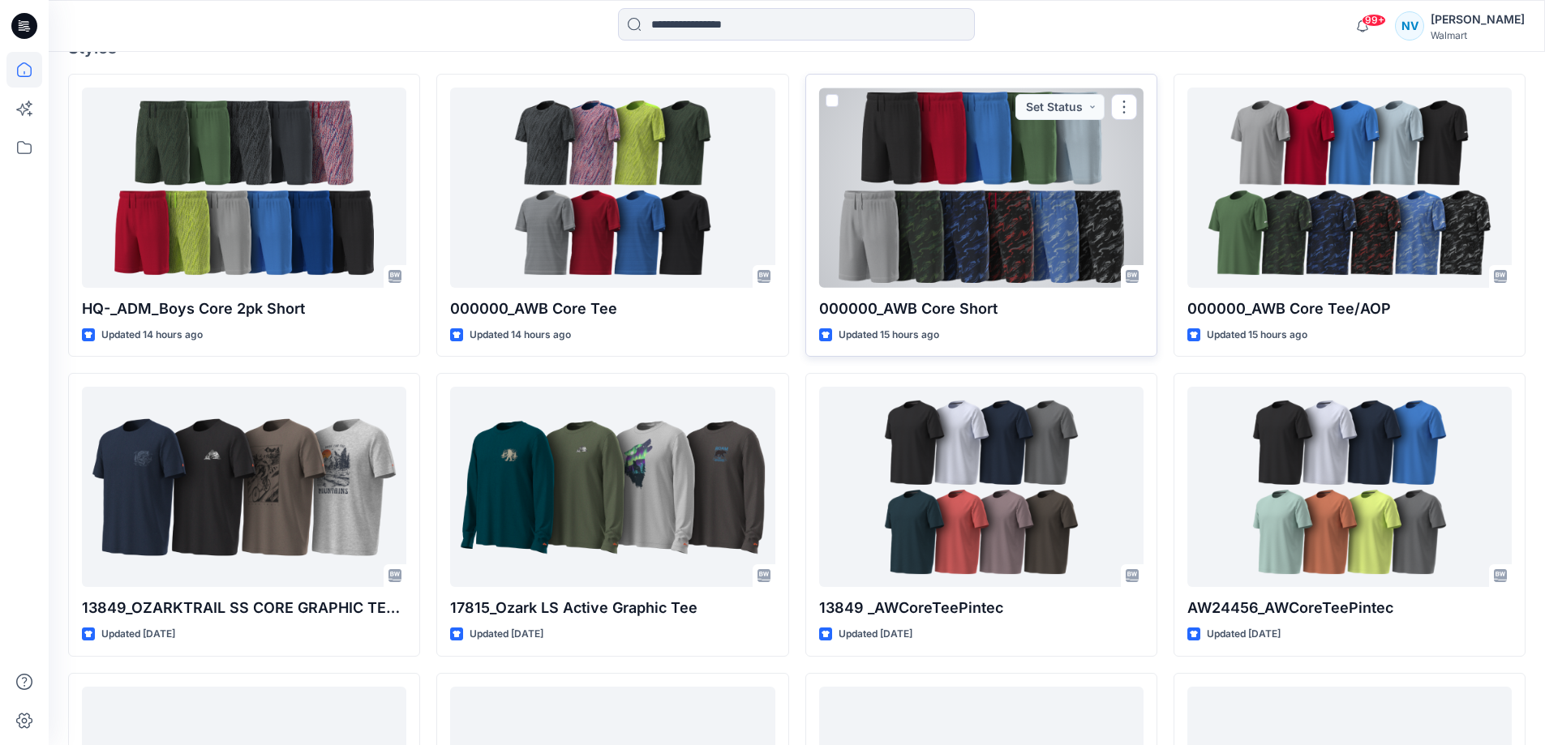
click at [928, 245] on div at bounding box center [981, 188] width 324 height 200
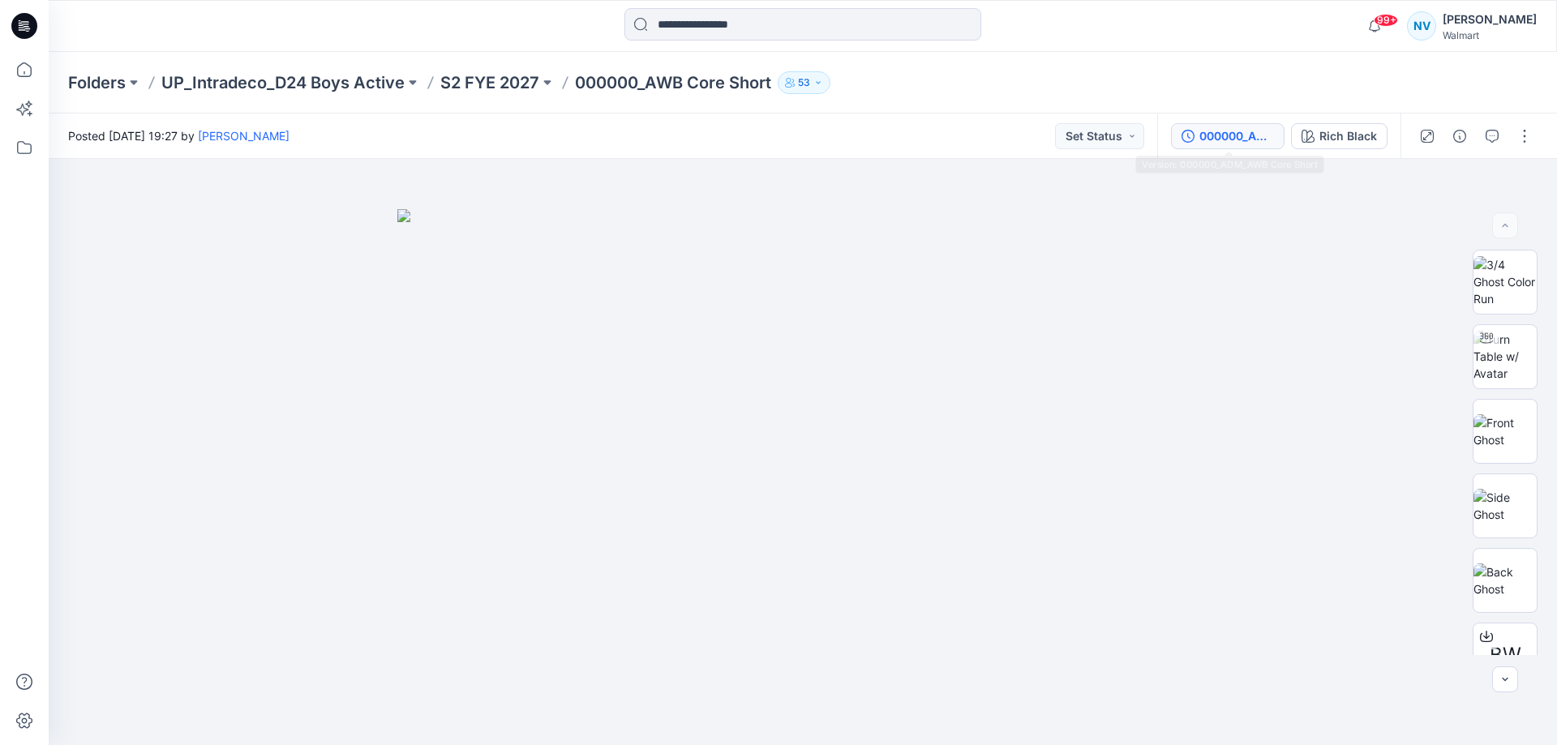
click at [1274, 129] on div "000000_ADM_AWB Core Short" at bounding box center [1236, 136] width 75 height 18
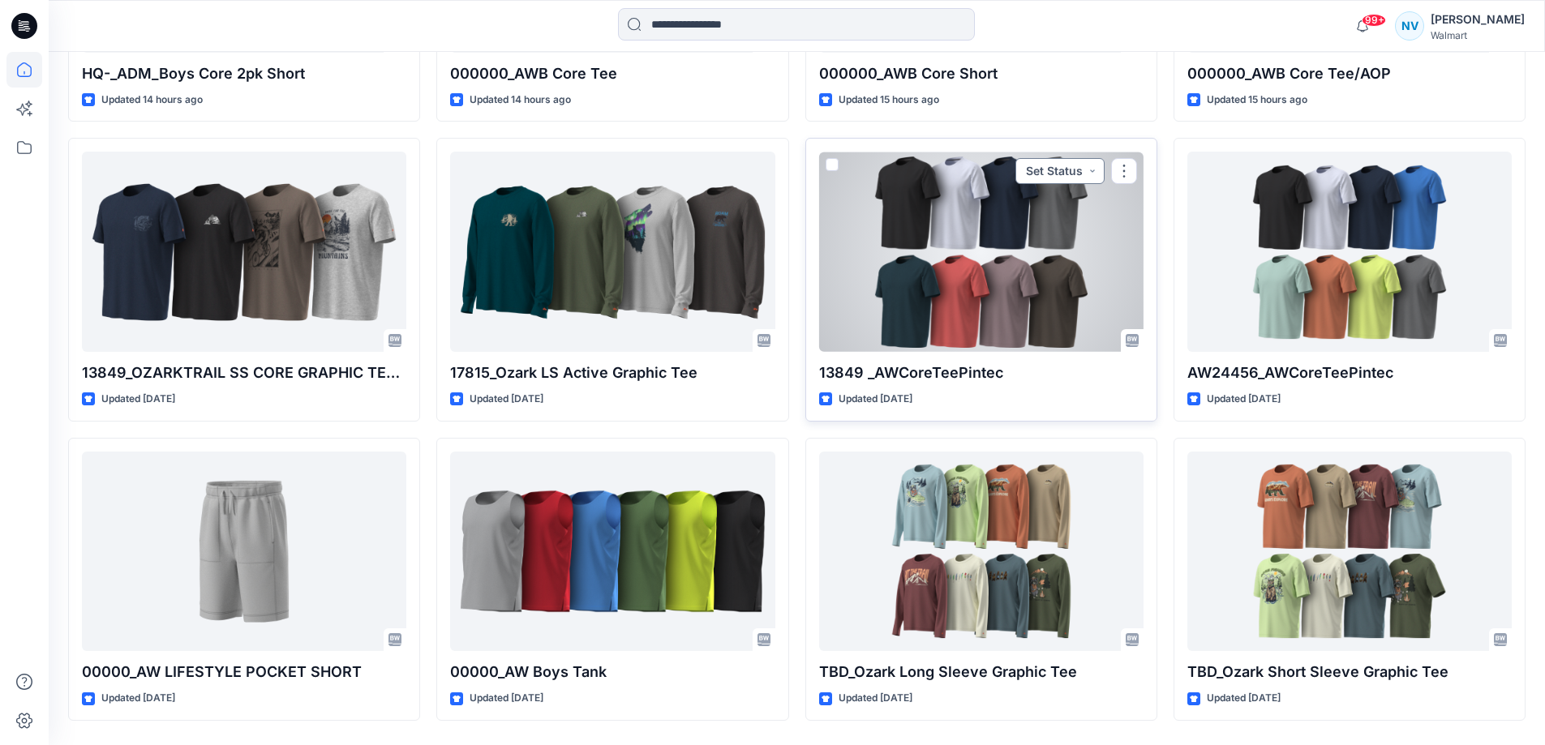
scroll to position [730, 0]
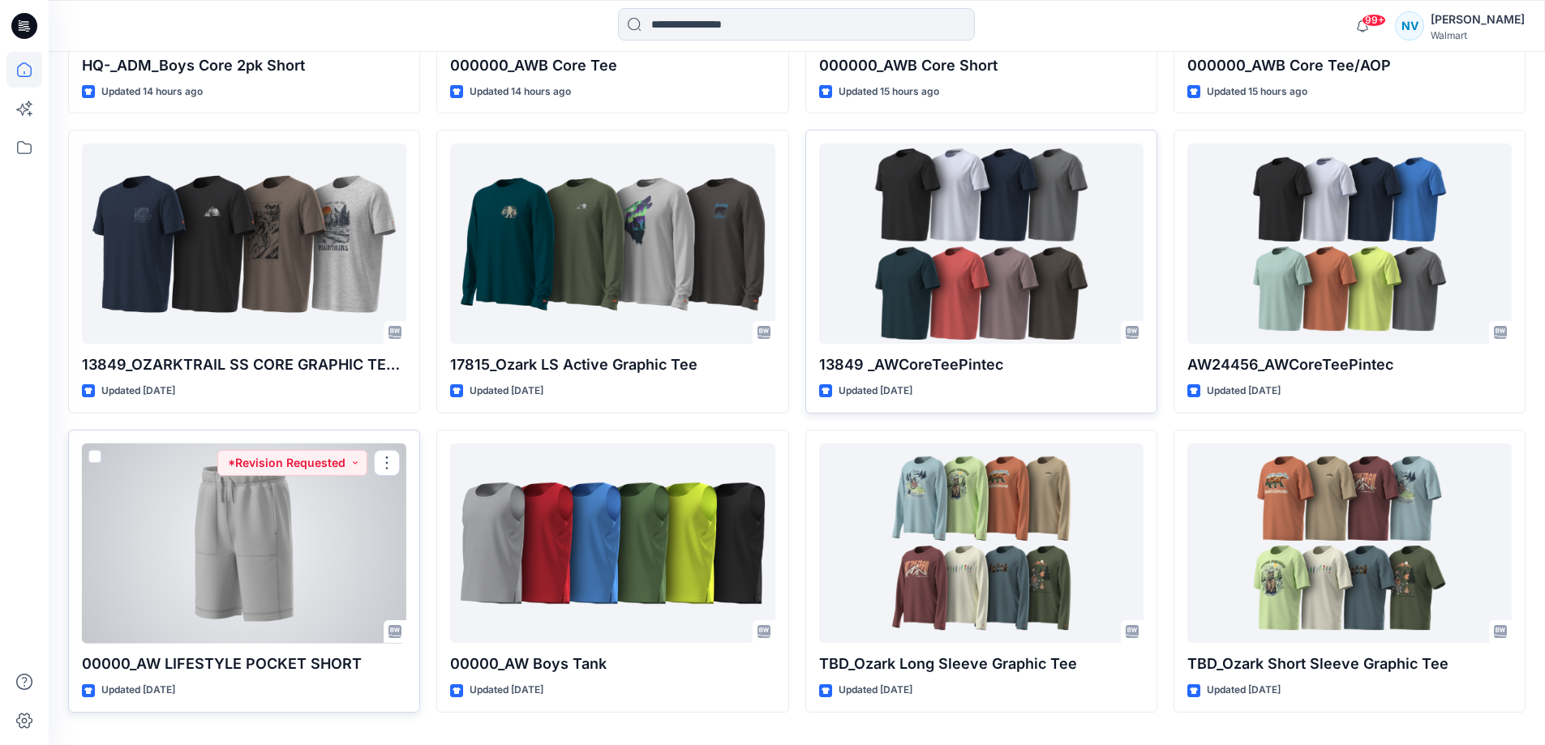
click at [282, 594] on div at bounding box center [244, 543] width 324 height 200
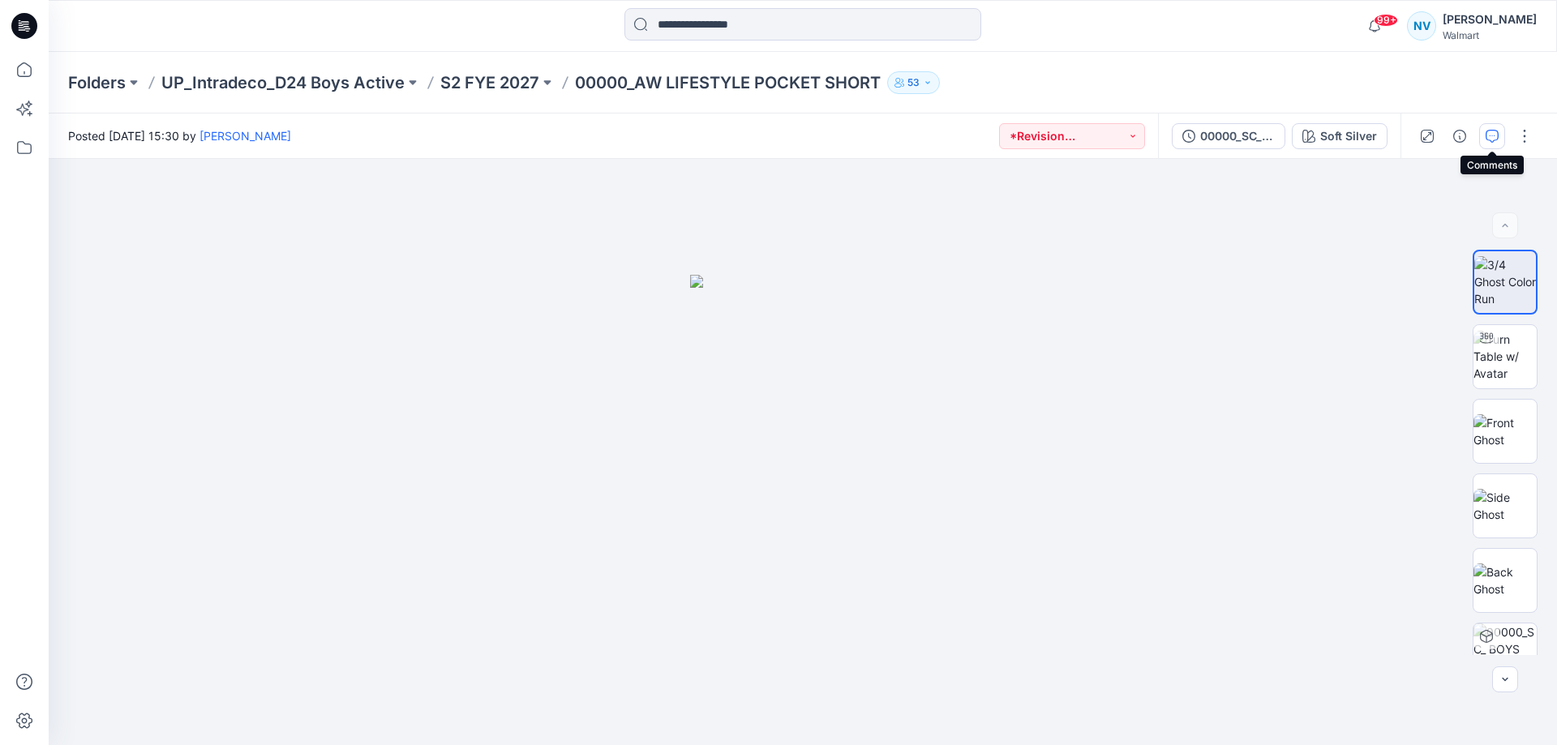
click at [1495, 138] on icon "button" at bounding box center [1491, 136] width 13 height 13
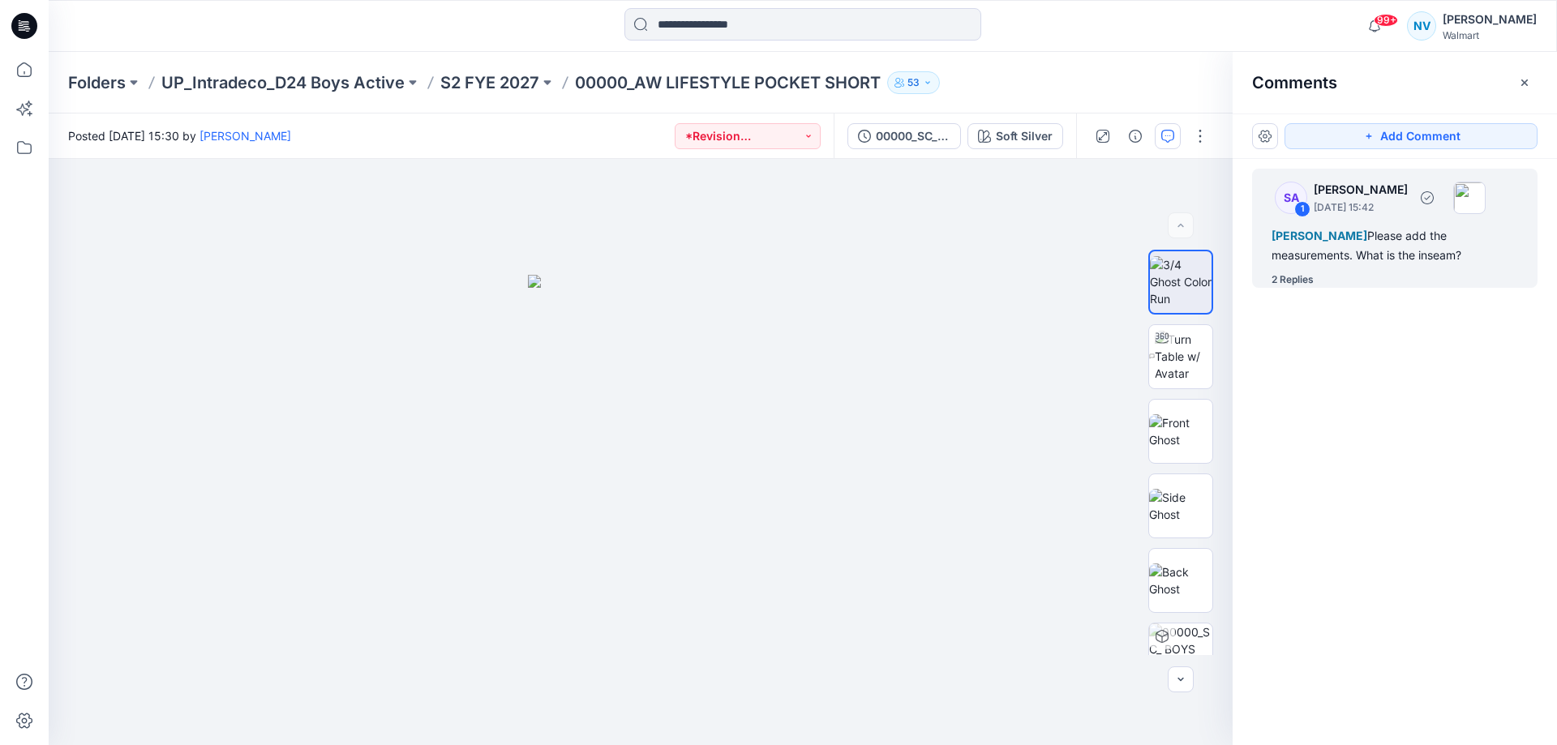
click at [1285, 283] on div "2 Replies" at bounding box center [1292, 280] width 42 height 16
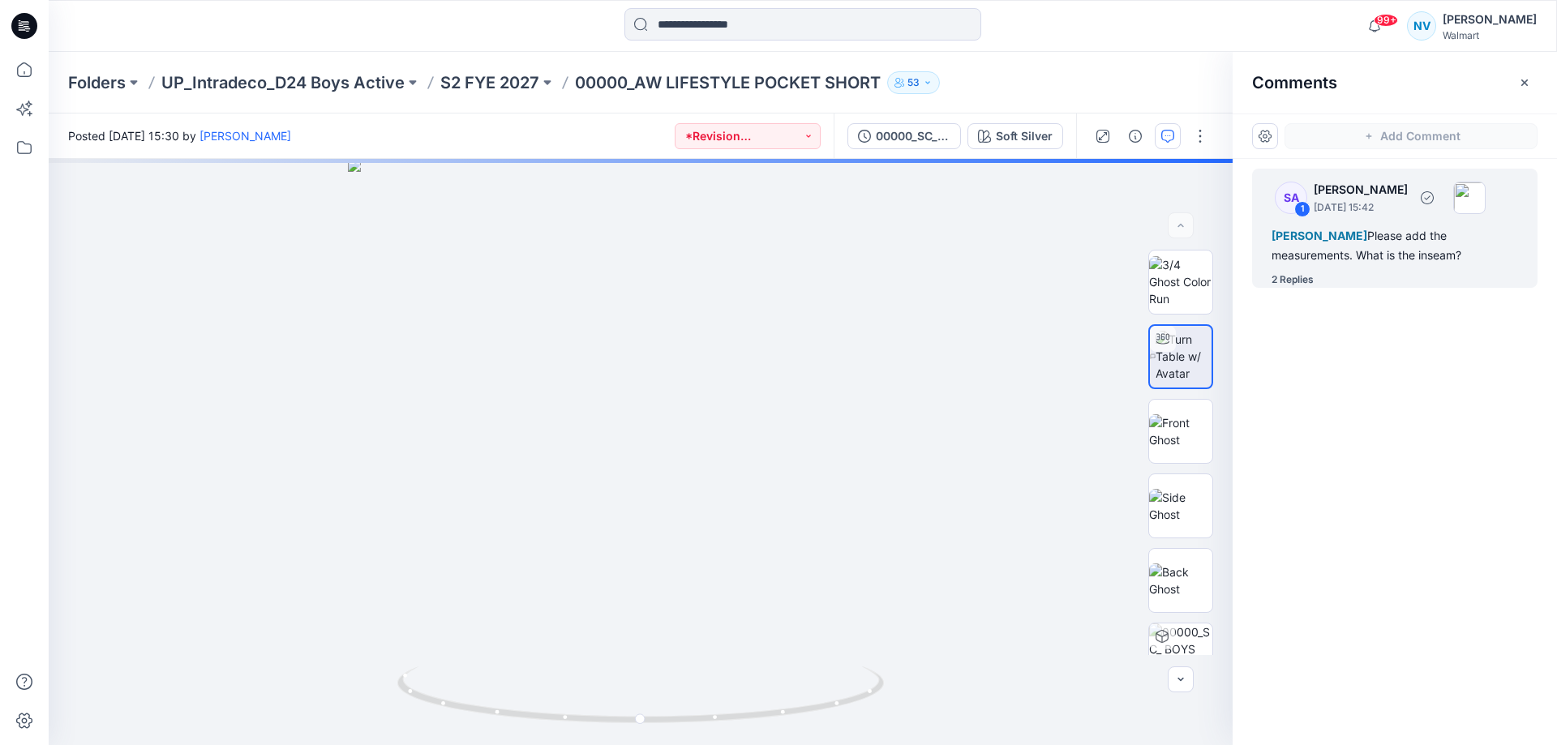
click at [1280, 279] on div "2 Replies" at bounding box center [1292, 280] width 42 height 16
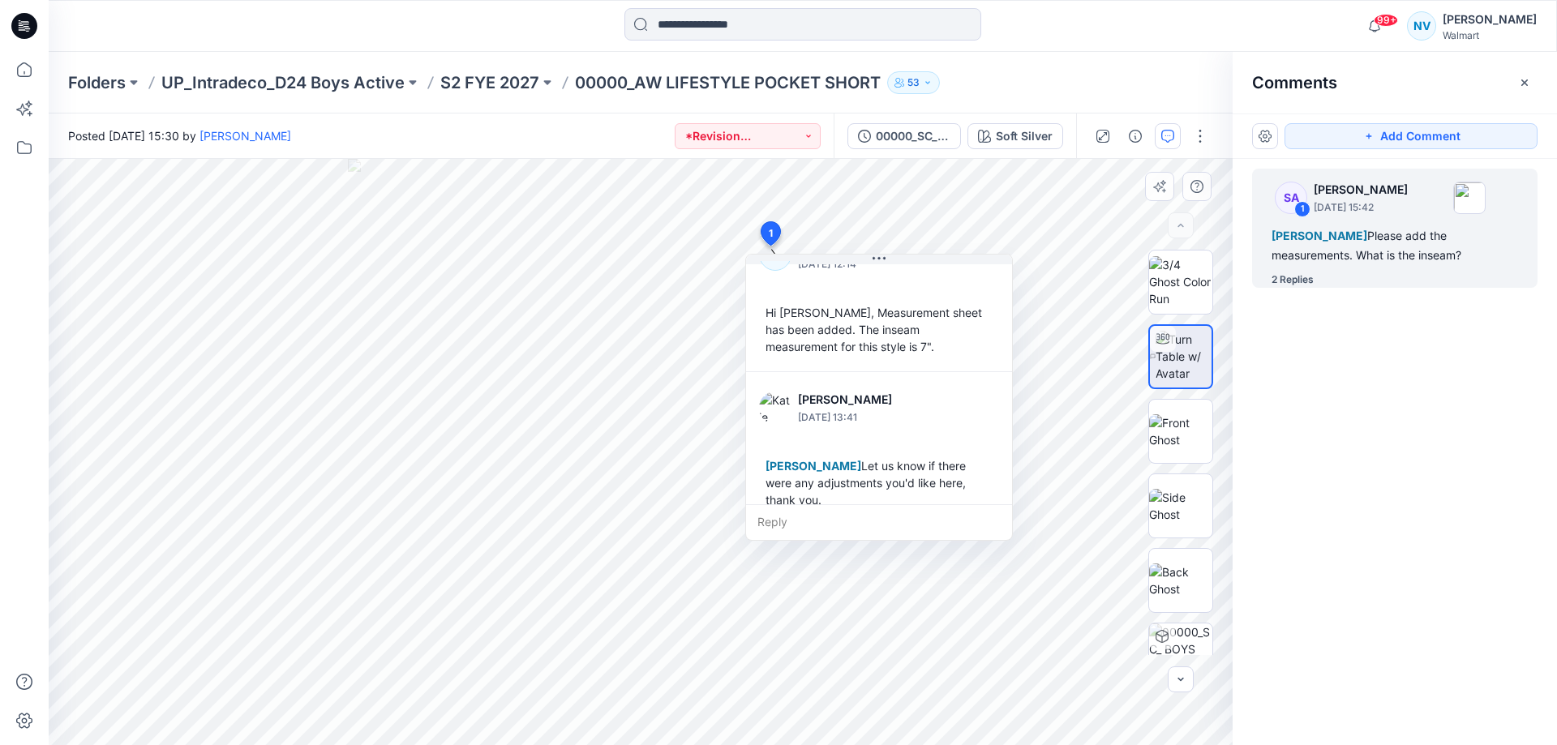
scroll to position [182, 0]
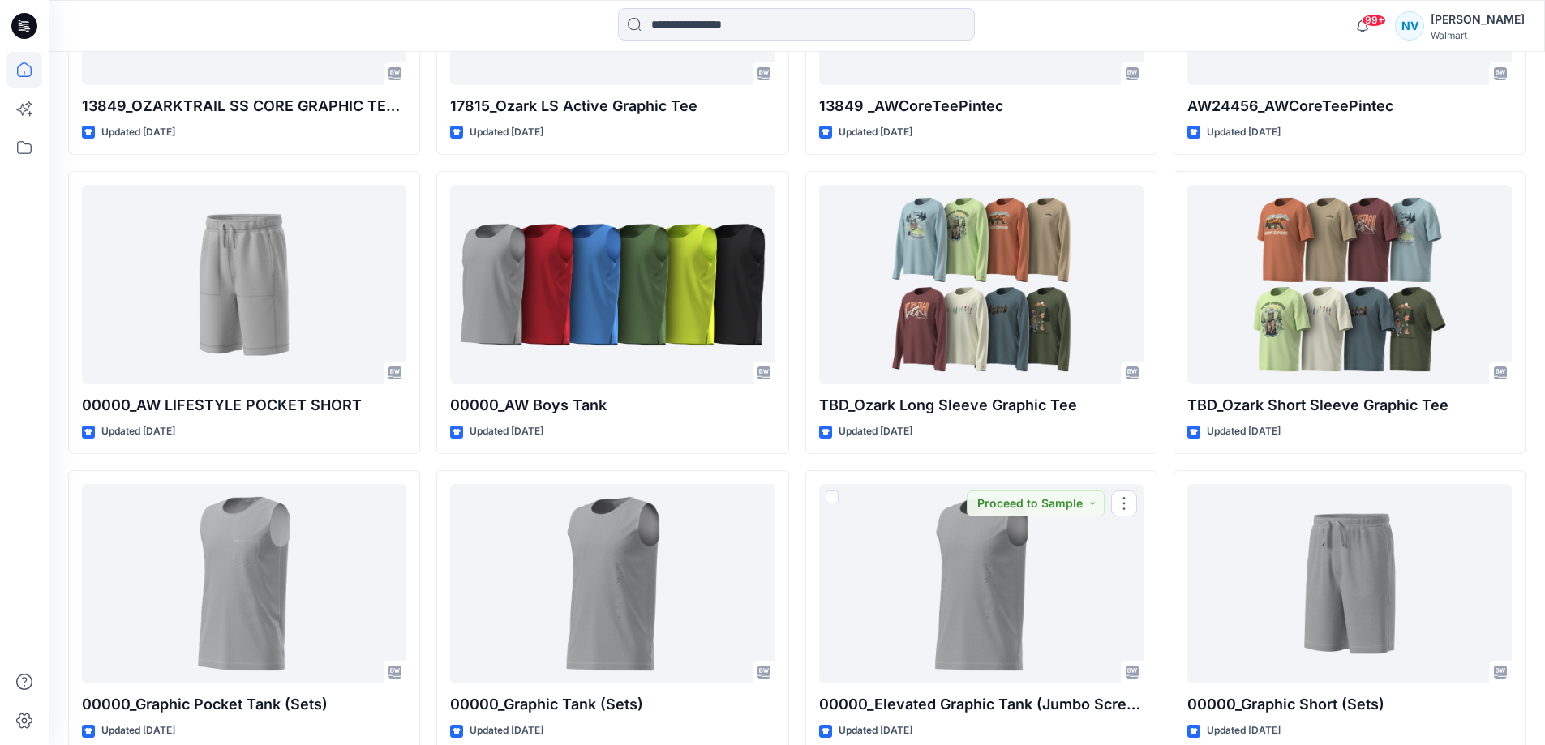
scroll to position [1181, 0]
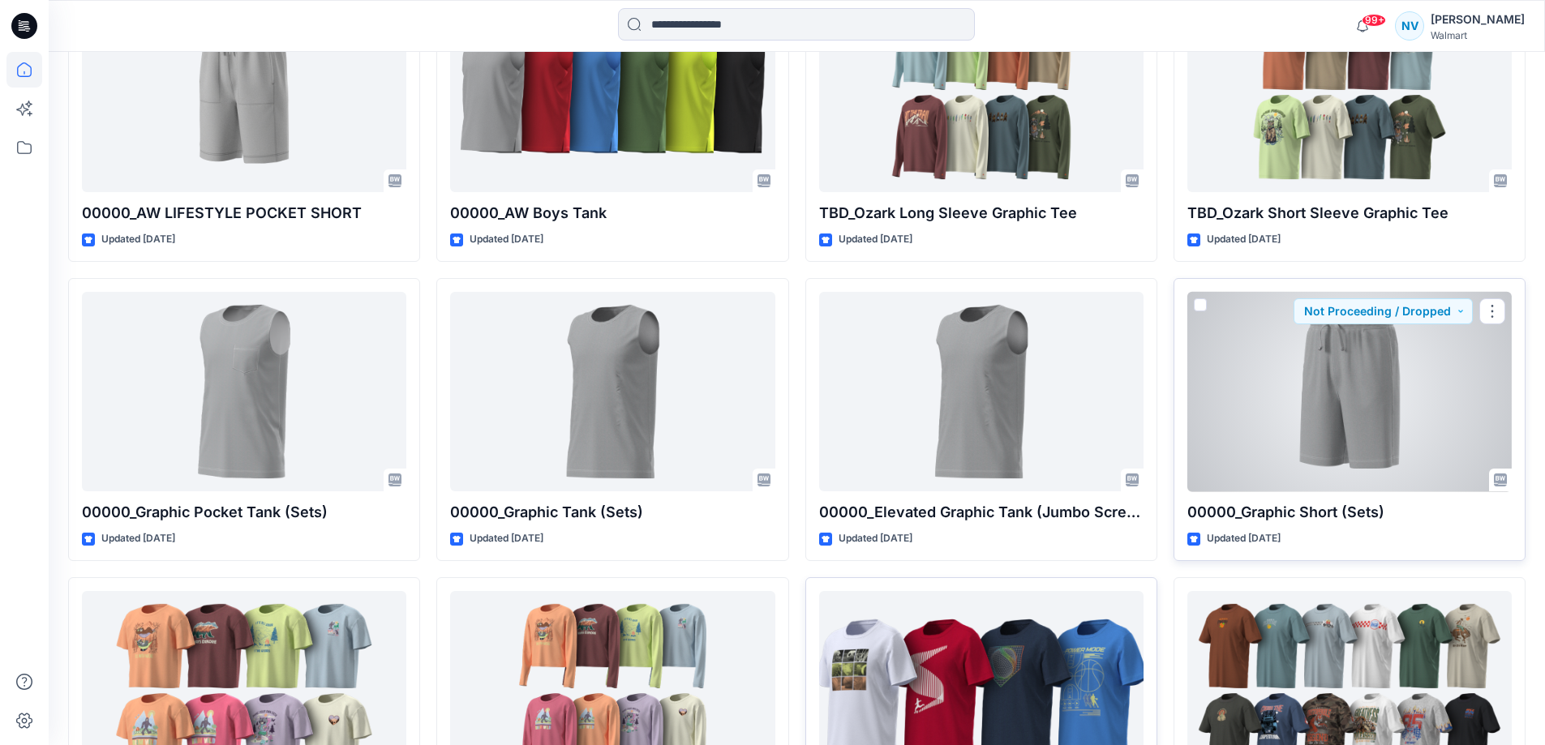
click at [1345, 403] on div at bounding box center [1349, 392] width 324 height 200
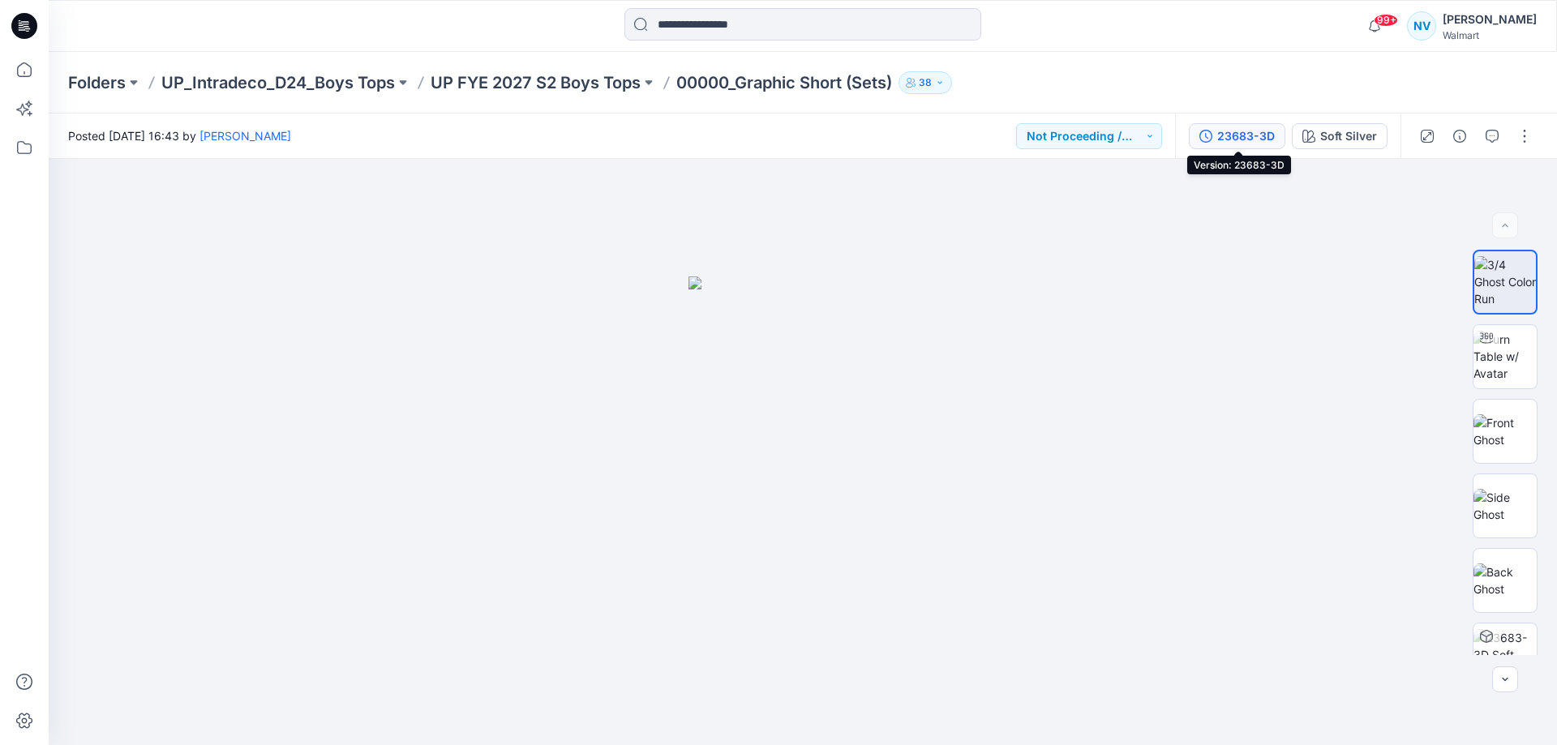
click at [1255, 137] on div "23683-3D" at bounding box center [1246, 136] width 58 height 18
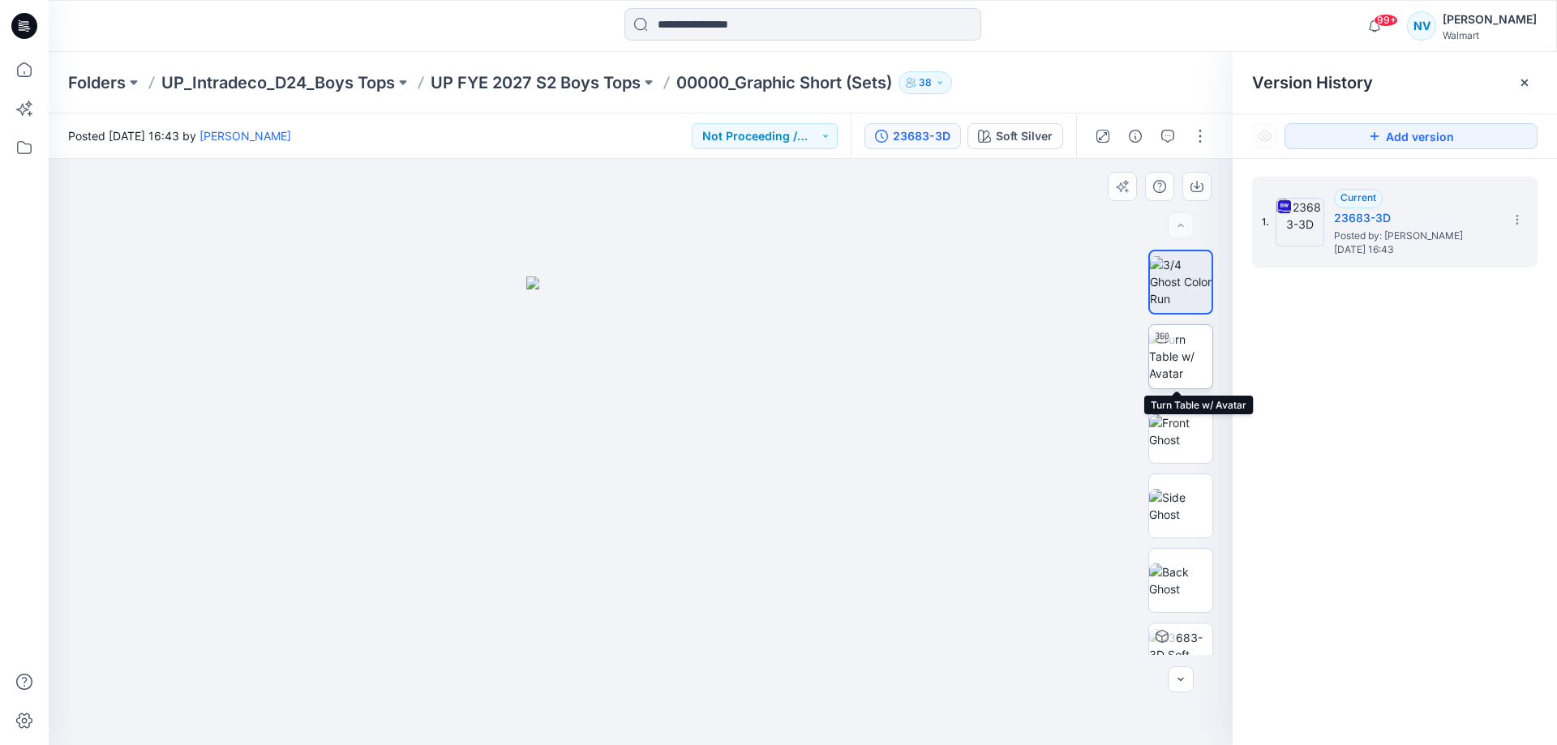
click at [1170, 358] on img at bounding box center [1180, 356] width 63 height 51
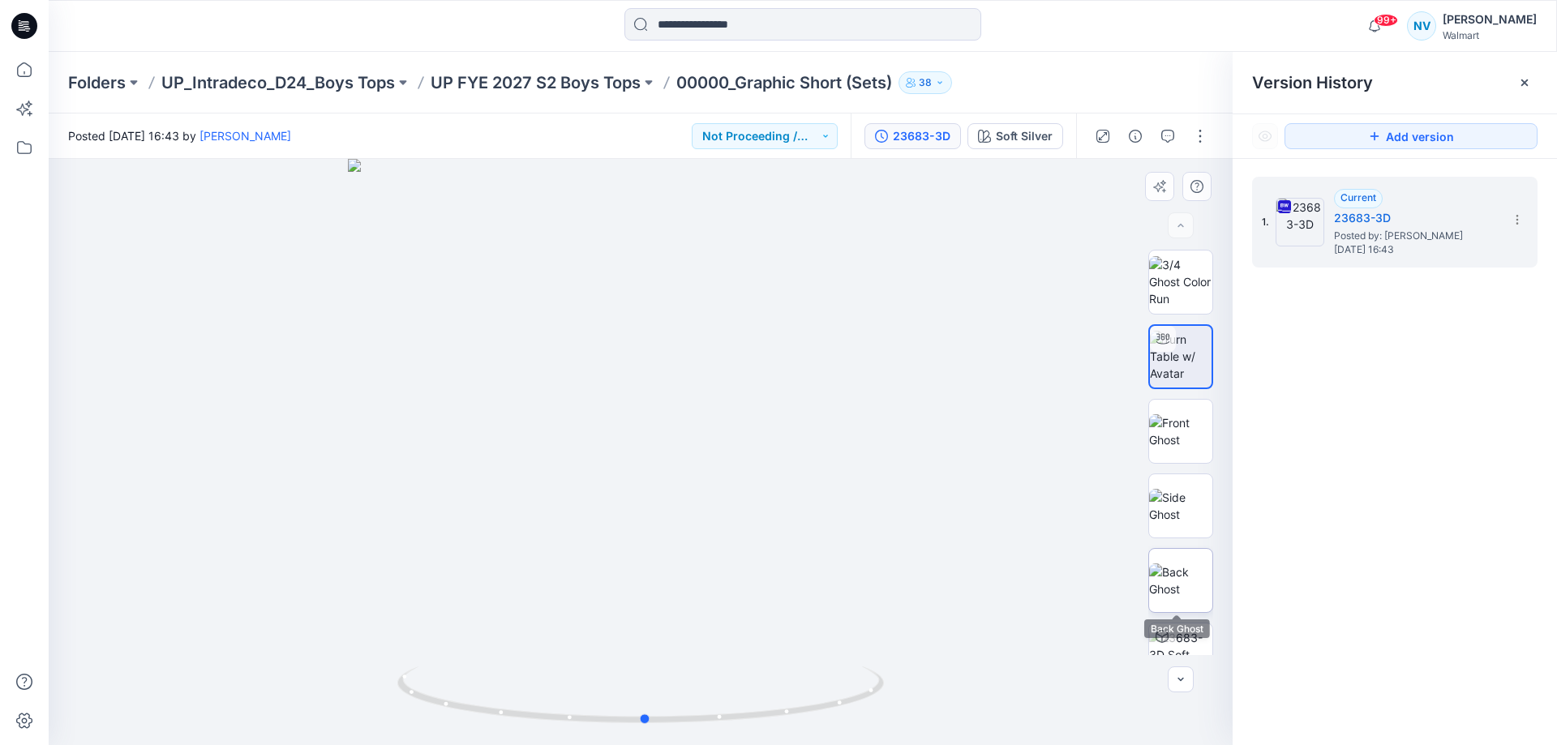
drag, startPoint x: 655, startPoint y: 712, endPoint x: 1146, endPoint y: 584, distance: 507.8
click at [1146, 584] on div "Soft Silver Loading... Material Properties Loading..." at bounding box center [641, 452] width 1184 height 586
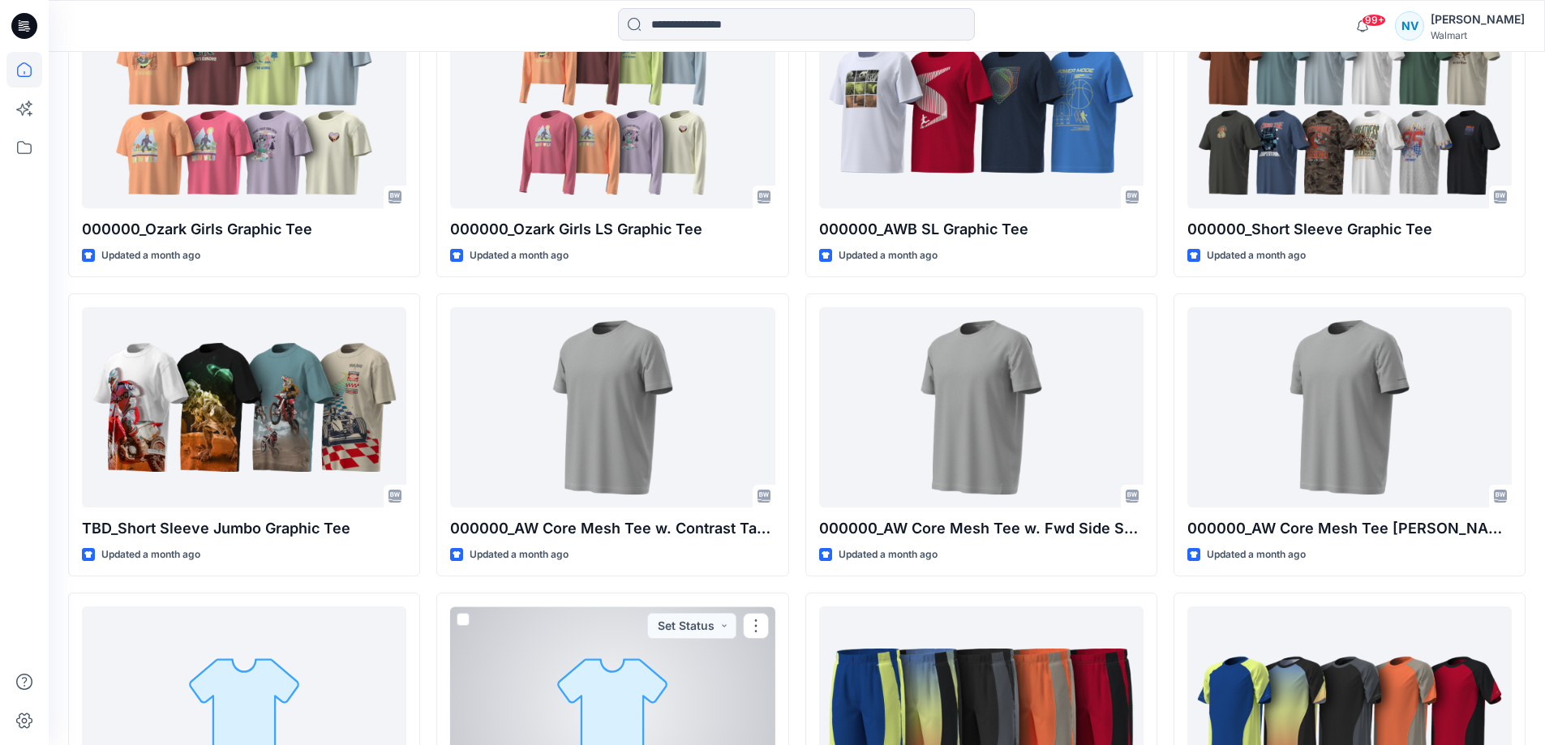
scroll to position [1754, 0]
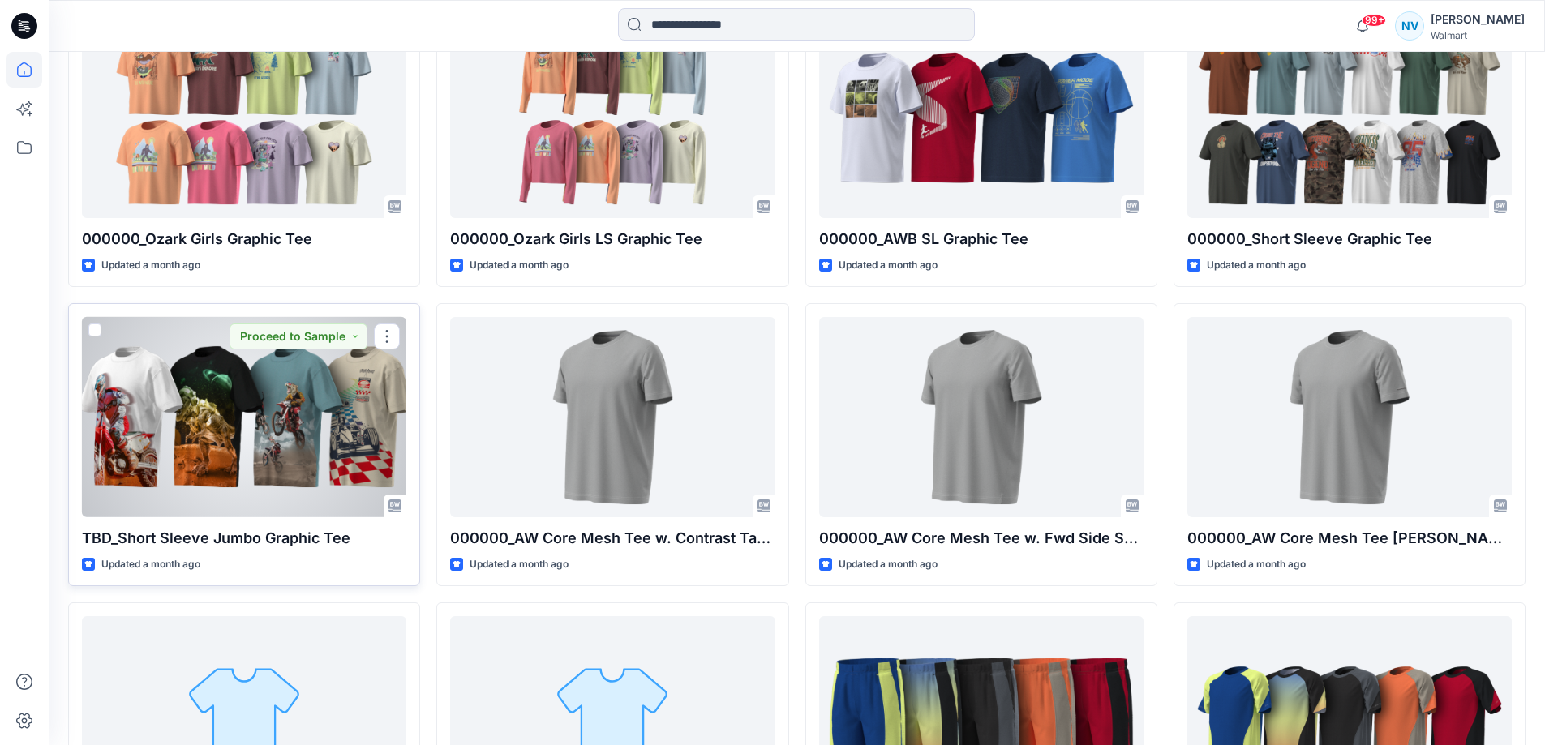
click at [377, 425] on div at bounding box center [244, 417] width 324 height 200
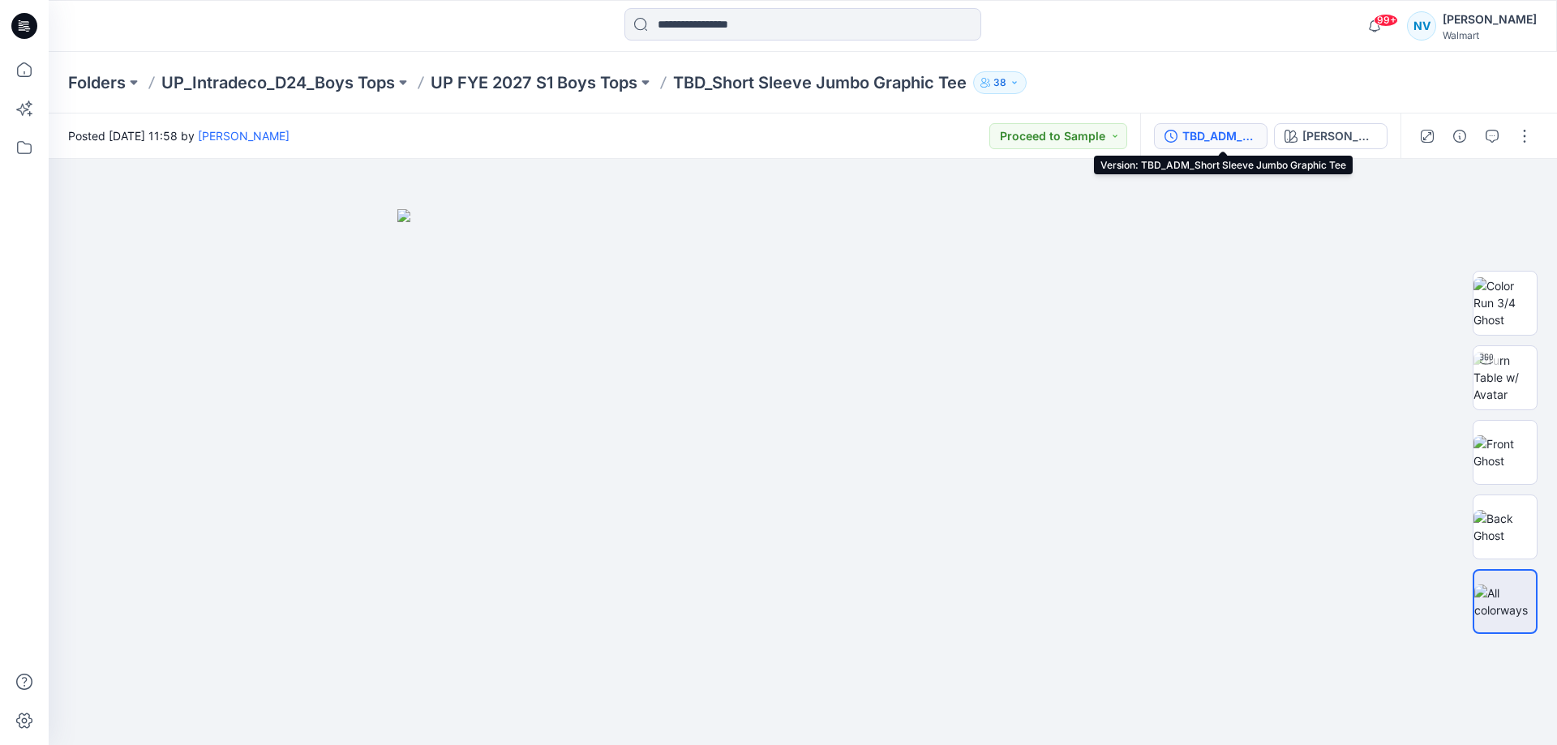
click at [1231, 139] on div "TBD_ADM_Short Sleeve Jumbo Graphic Tee" at bounding box center [1219, 136] width 75 height 18
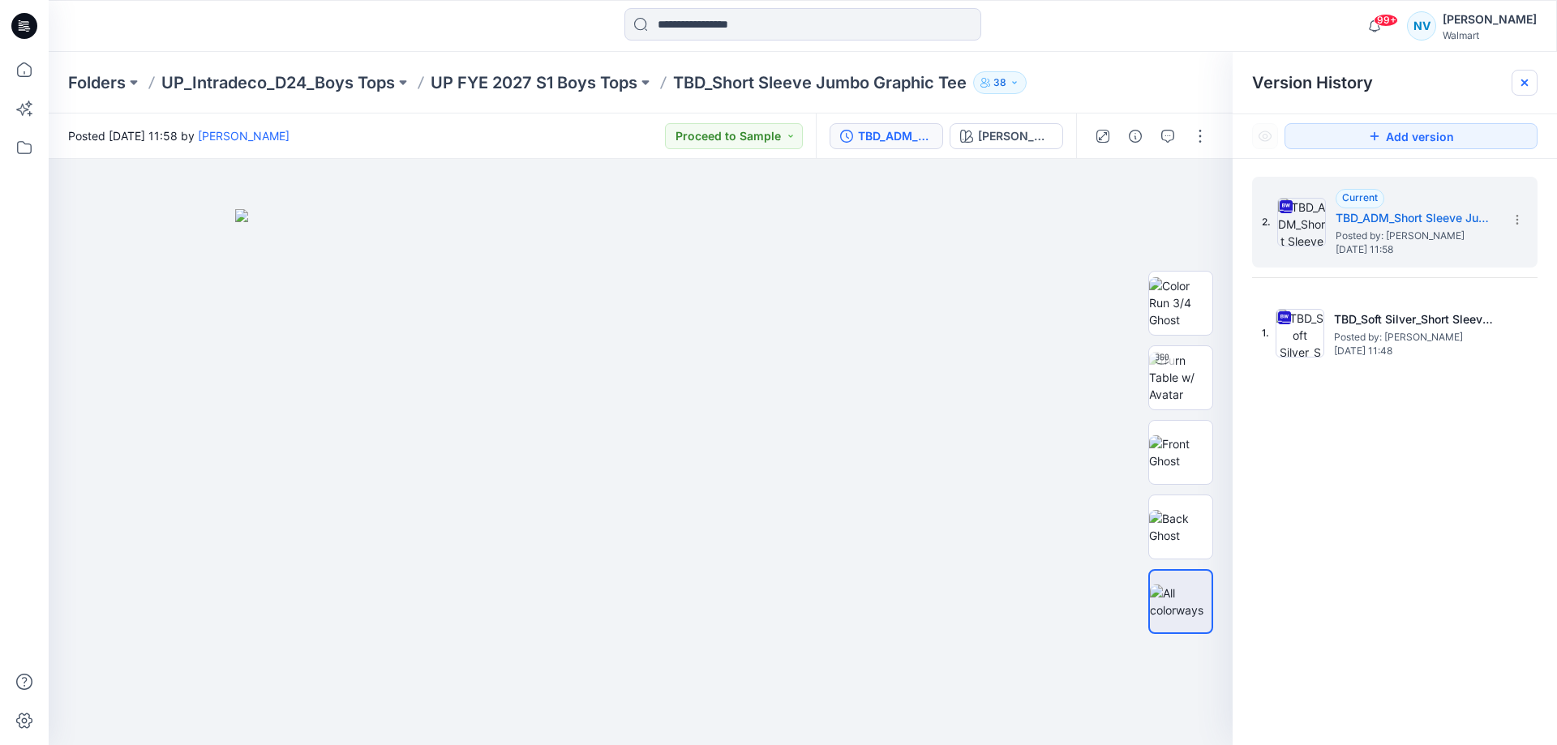
click at [1523, 81] on icon at bounding box center [1524, 82] width 6 height 6
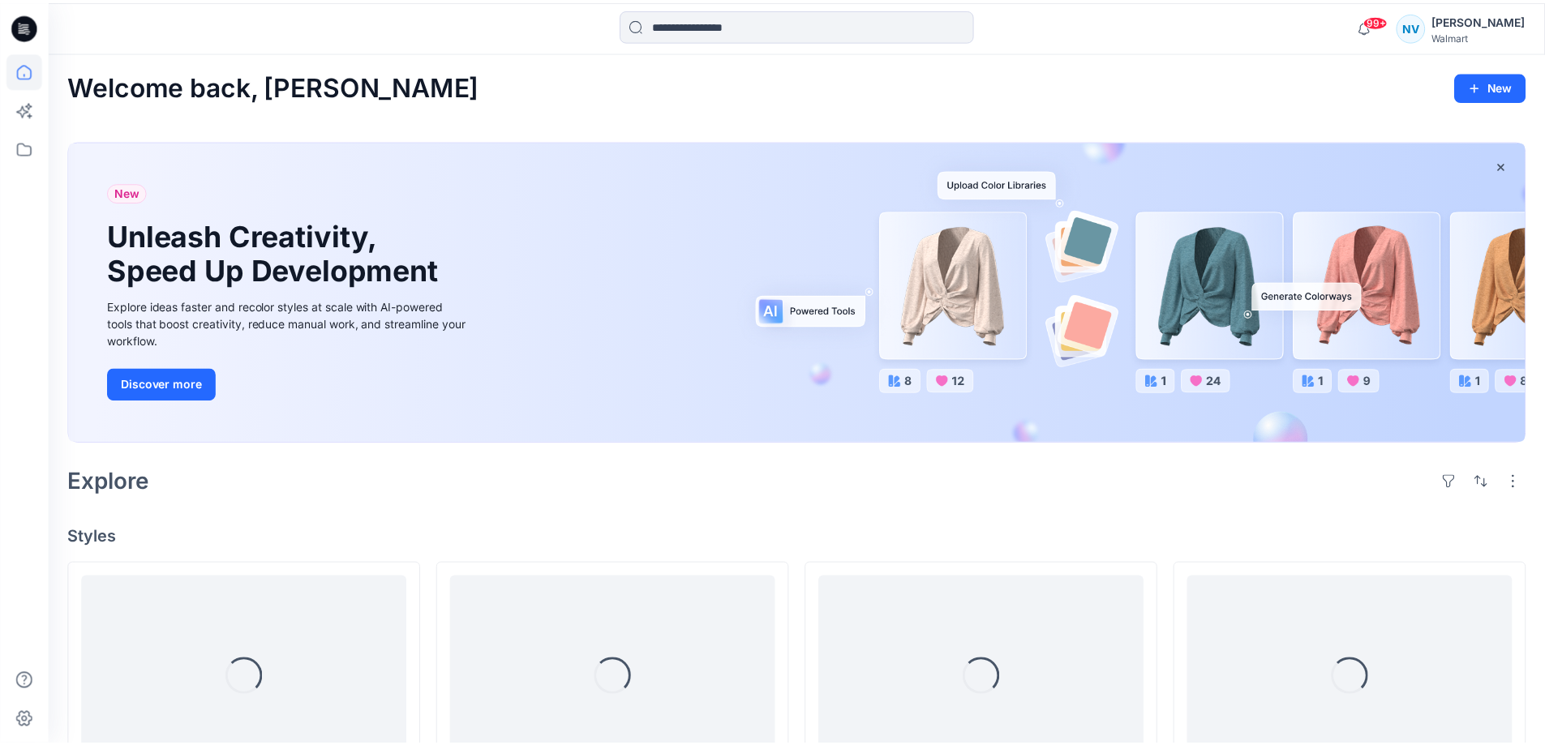
scroll to position [1754, 0]
